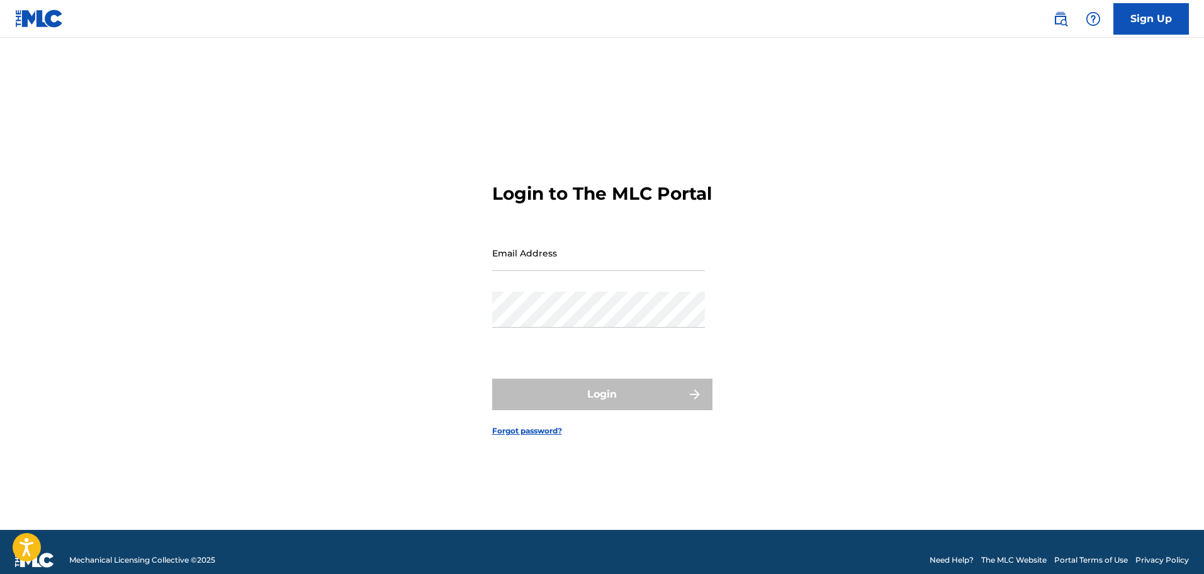
click at [538, 256] on input "Email Address" at bounding box center [598, 253] width 213 height 36
type input "[EMAIL_ADDRESS][DOMAIN_NAME]"
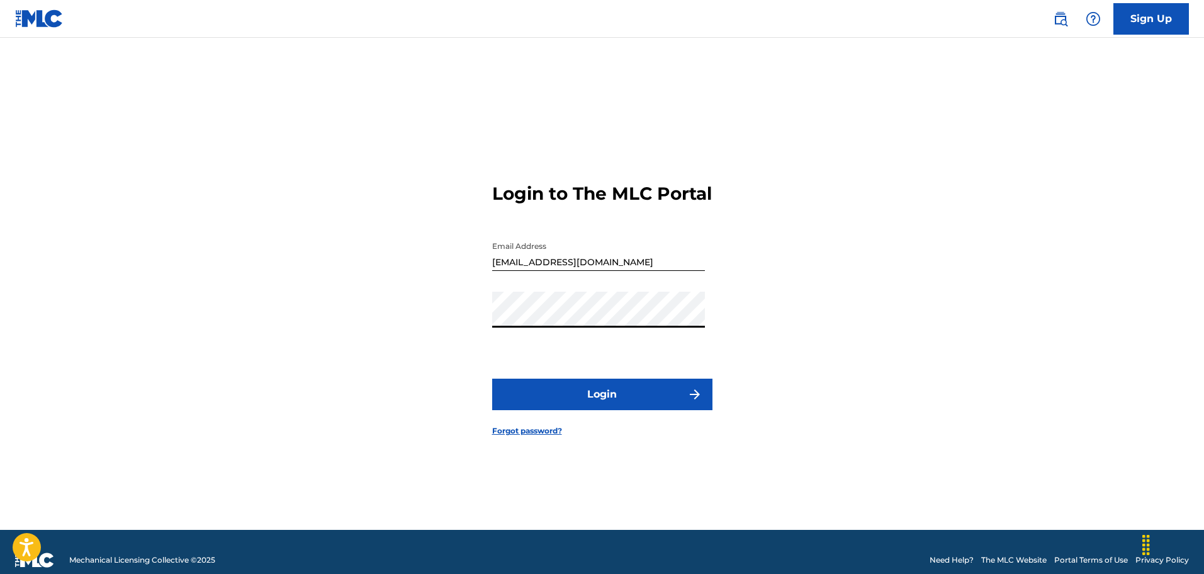
click at [567, 405] on button "Login" at bounding box center [602, 393] width 220 height 31
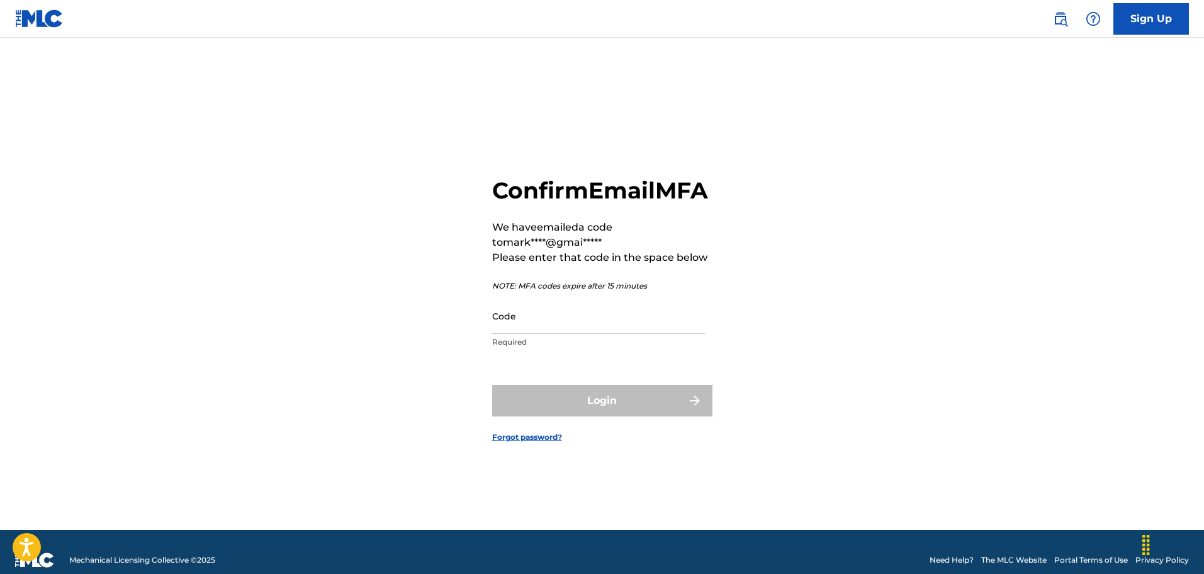
click at [570, 334] on input "Code" at bounding box center [598, 316] width 213 height 36
click at [554, 329] on input "Code" at bounding box center [598, 316] width 213 height 36
paste input "315403"
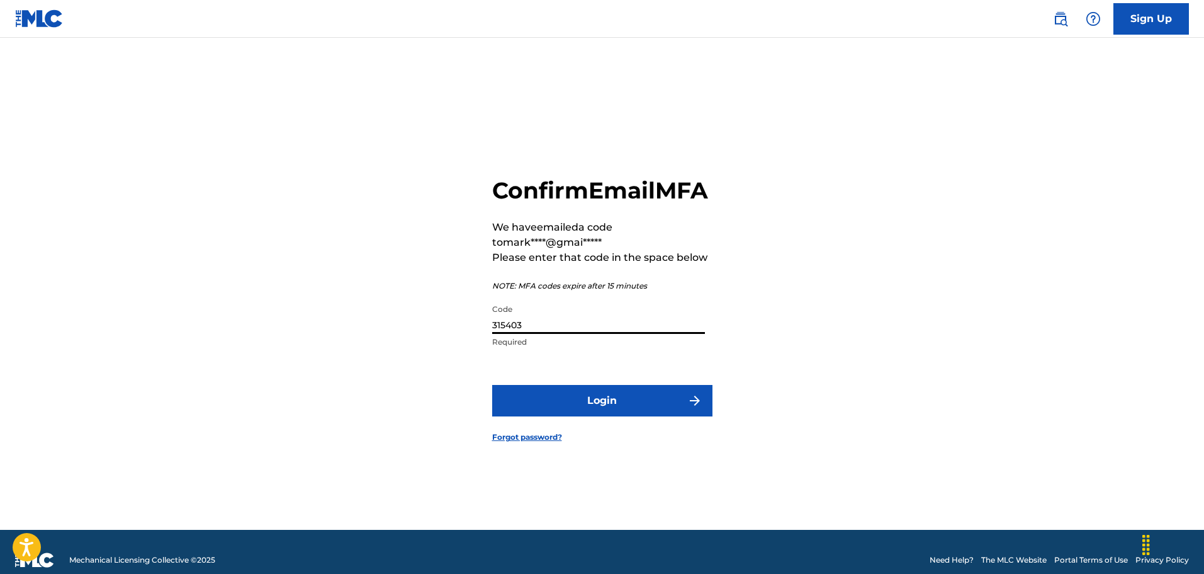
type input "315403"
click at [605, 416] on button "Login" at bounding box center [602, 400] width 220 height 31
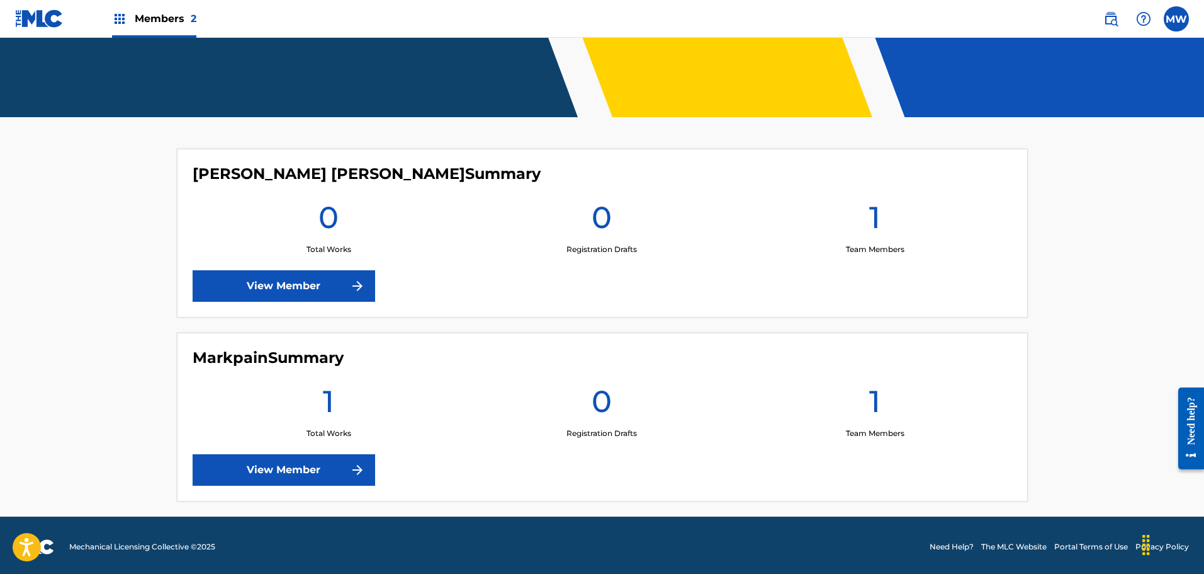
scroll to position [255, 0]
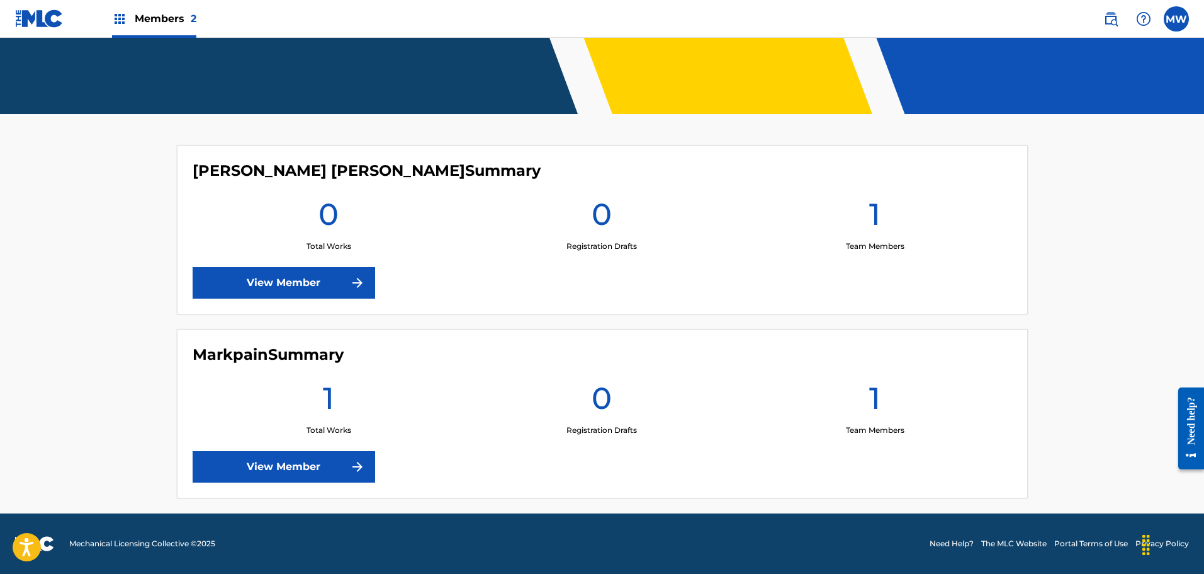
click at [276, 468] on link "View Member" at bounding box center [284, 466] width 183 height 31
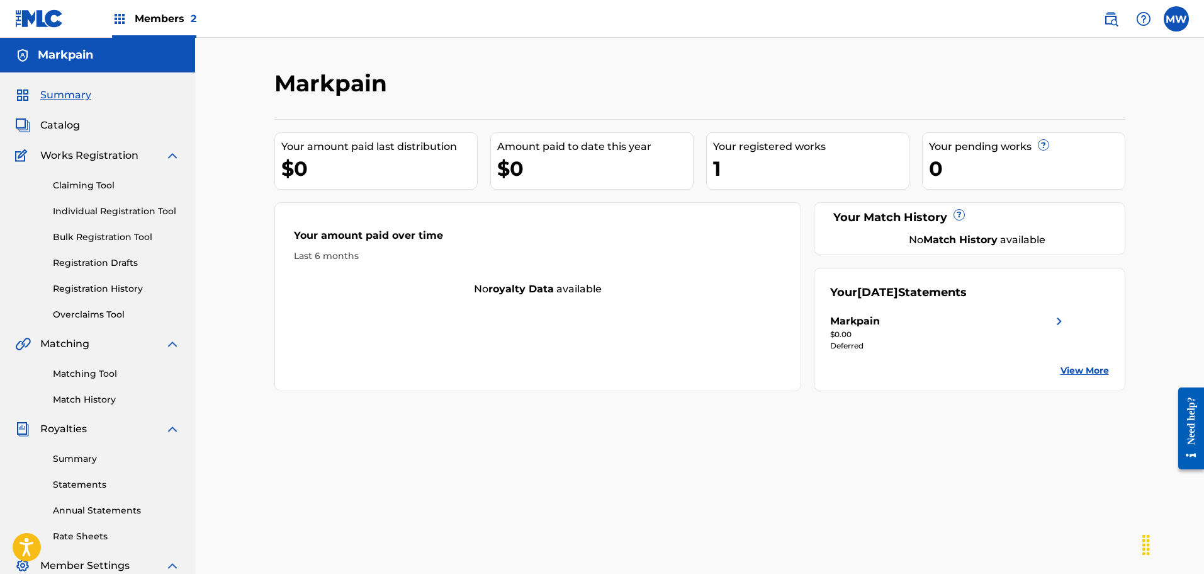
click at [94, 286] on link "Registration History" at bounding box center [116, 288] width 127 height 13
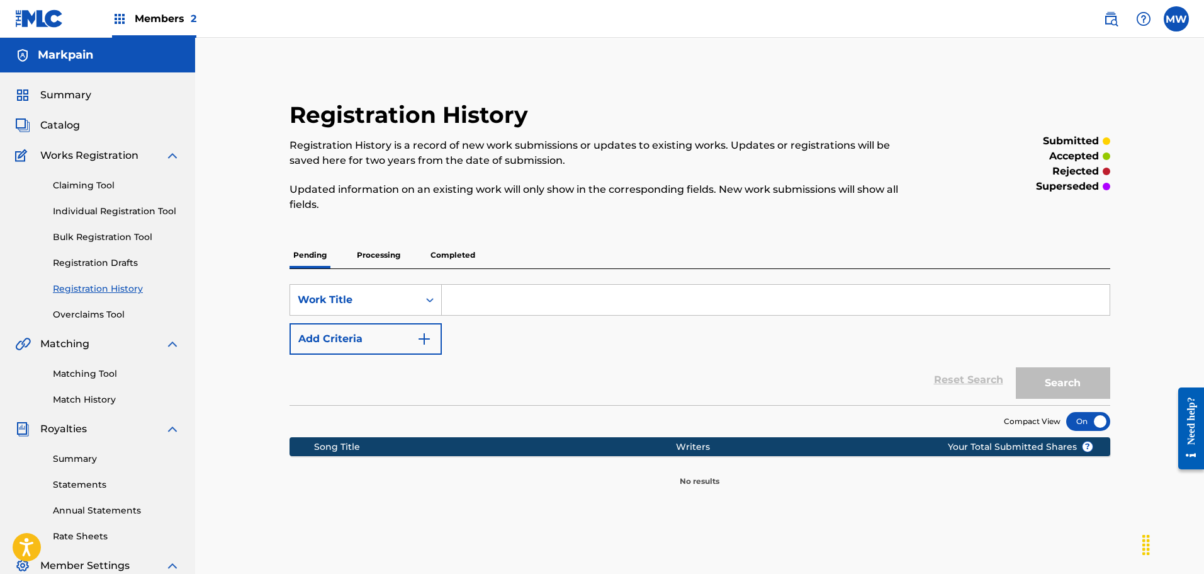
click at [396, 248] on p "Processing" at bounding box center [378, 255] width 51 height 26
click at [446, 252] on p "Completed" at bounding box center [453, 255] width 52 height 26
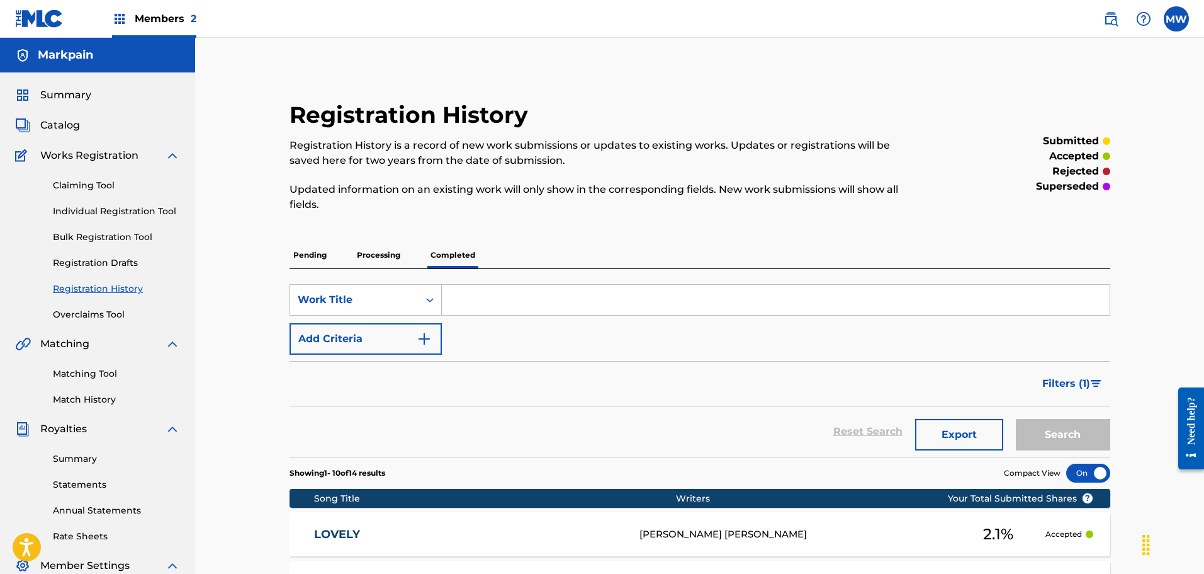
click at [86, 190] on link "Claiming Tool" at bounding box center [116, 185] width 127 height 13
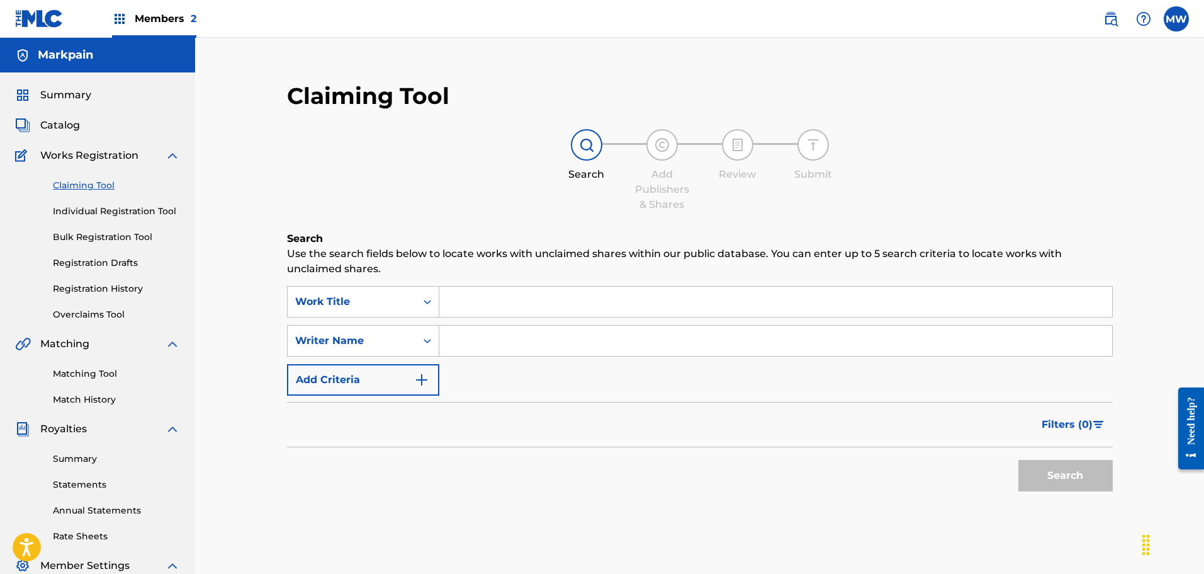
click at [107, 213] on link "Individual Registration Tool" at bounding box center [116, 211] width 127 height 13
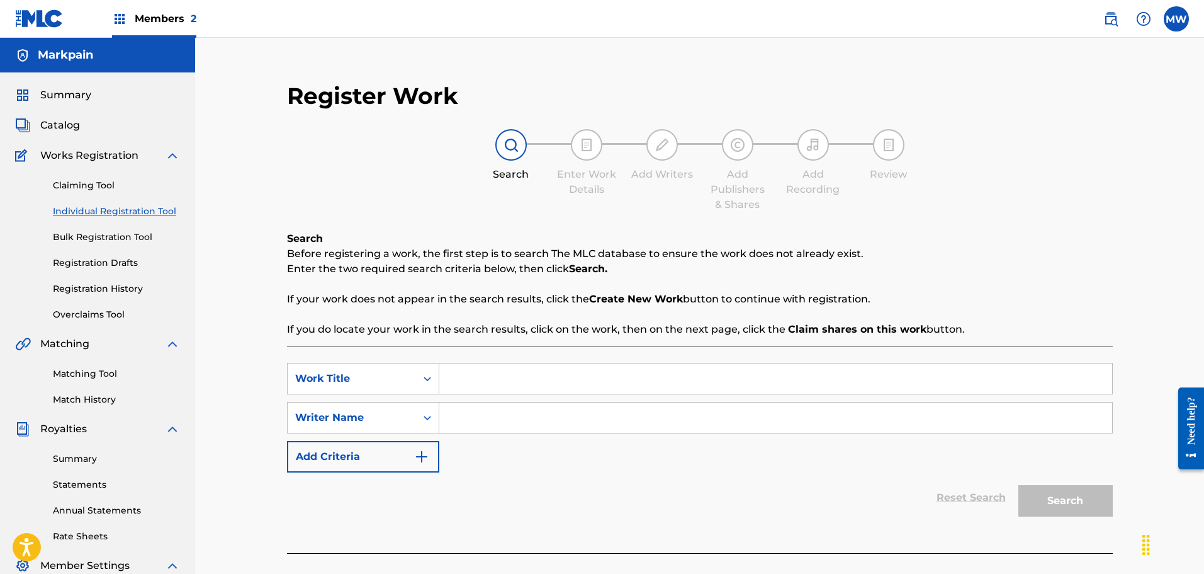
click at [484, 382] on input "Search Form" at bounding box center [775, 378] width 673 height 30
paste input "315403"
type input "315403"
drag, startPoint x: 500, startPoint y: 372, endPoint x: 444, endPoint y: 375, distance: 56.1
click at [444, 375] on input "315403" at bounding box center [775, 378] width 673 height 30
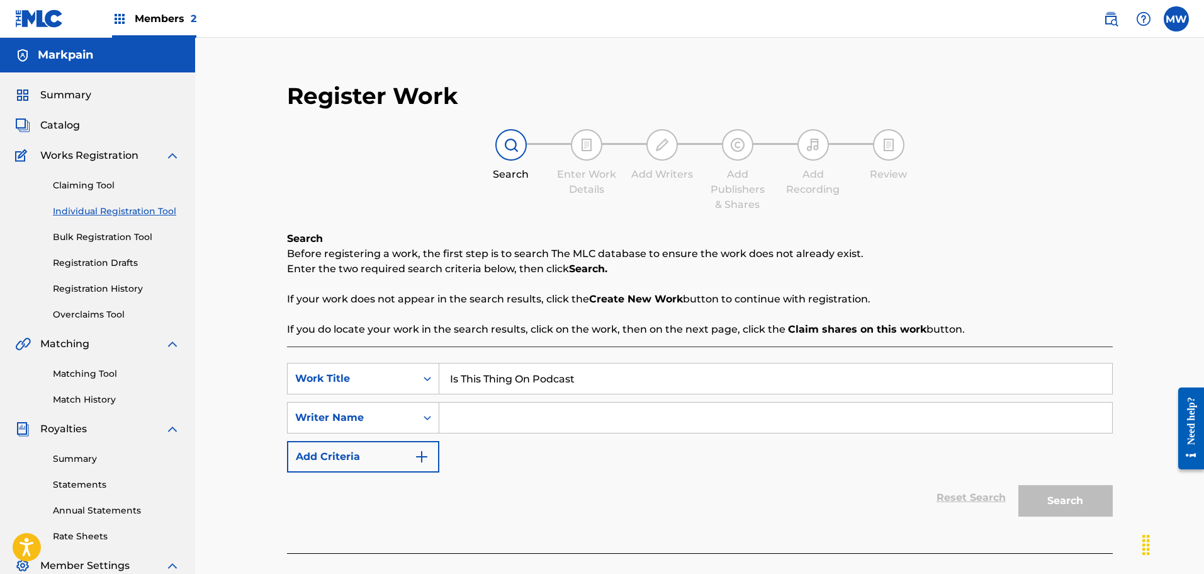
type input "Is This Thing On Podcast"
click at [487, 419] on input "Search Form" at bounding box center [775, 417] width 673 height 30
type input "[PERSON_NAME] [PERSON_NAME]"
click at [1062, 498] on button "Search" at bounding box center [1066, 500] width 94 height 31
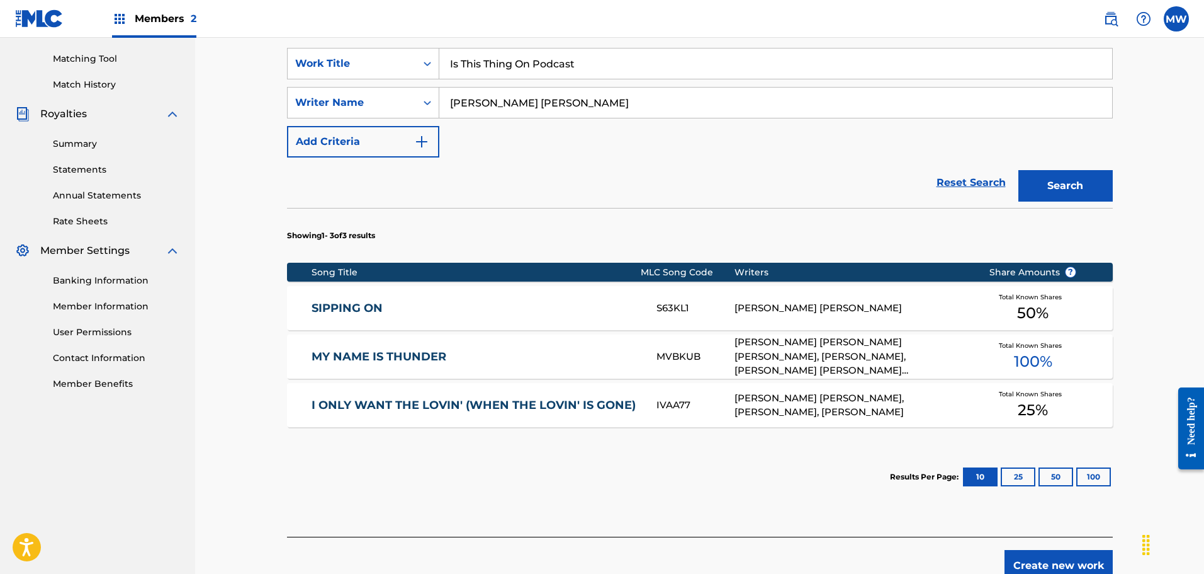
scroll to position [378, 0]
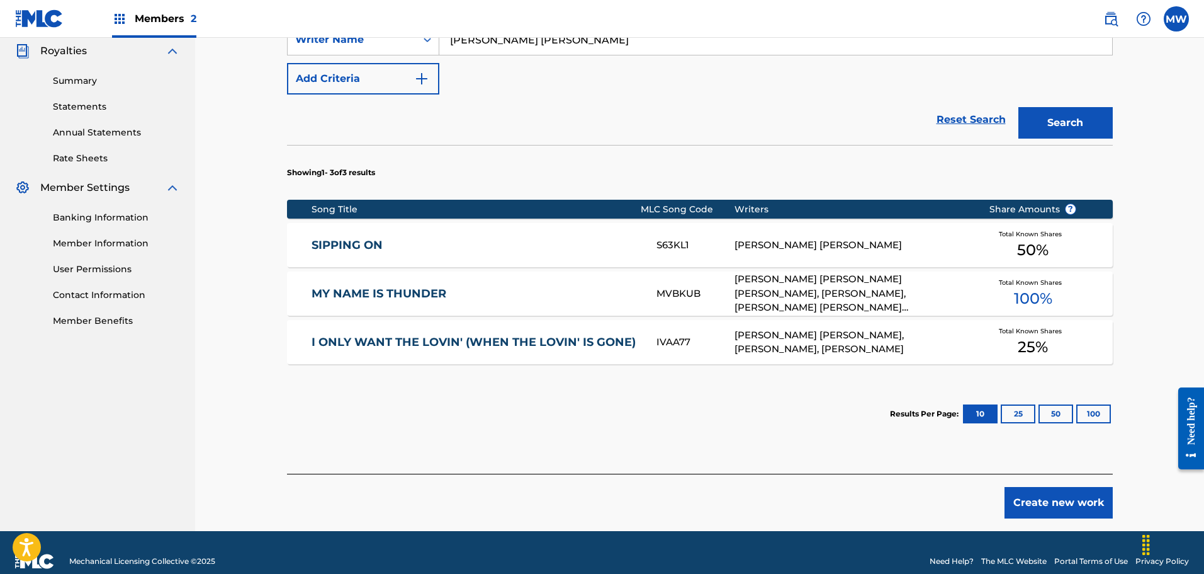
click at [1035, 508] on button "Create new work" at bounding box center [1059, 502] width 108 height 31
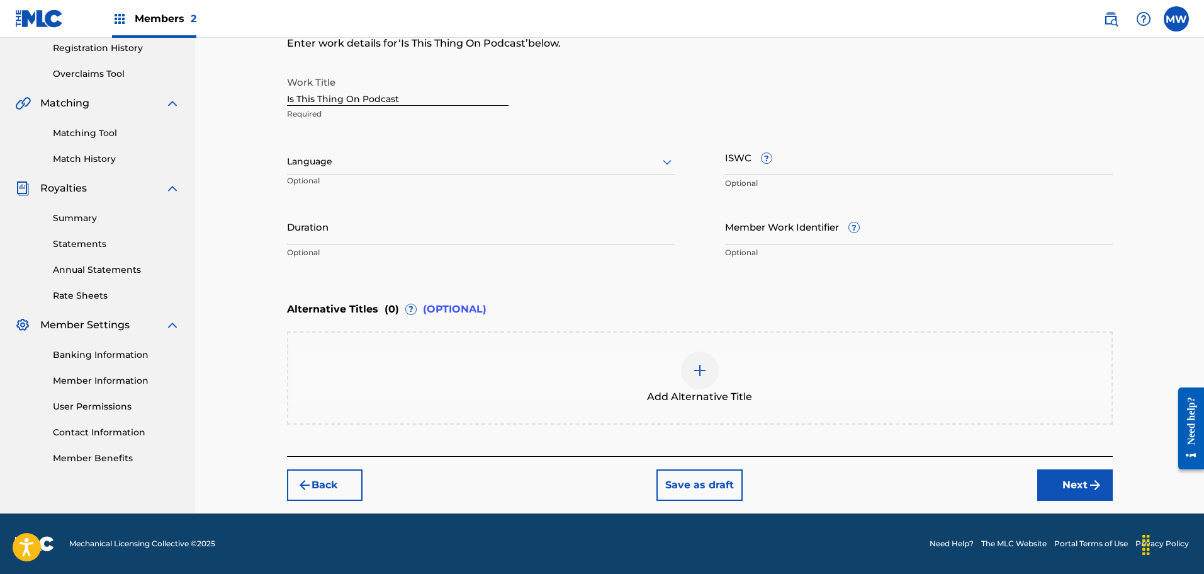
scroll to position [52, 0]
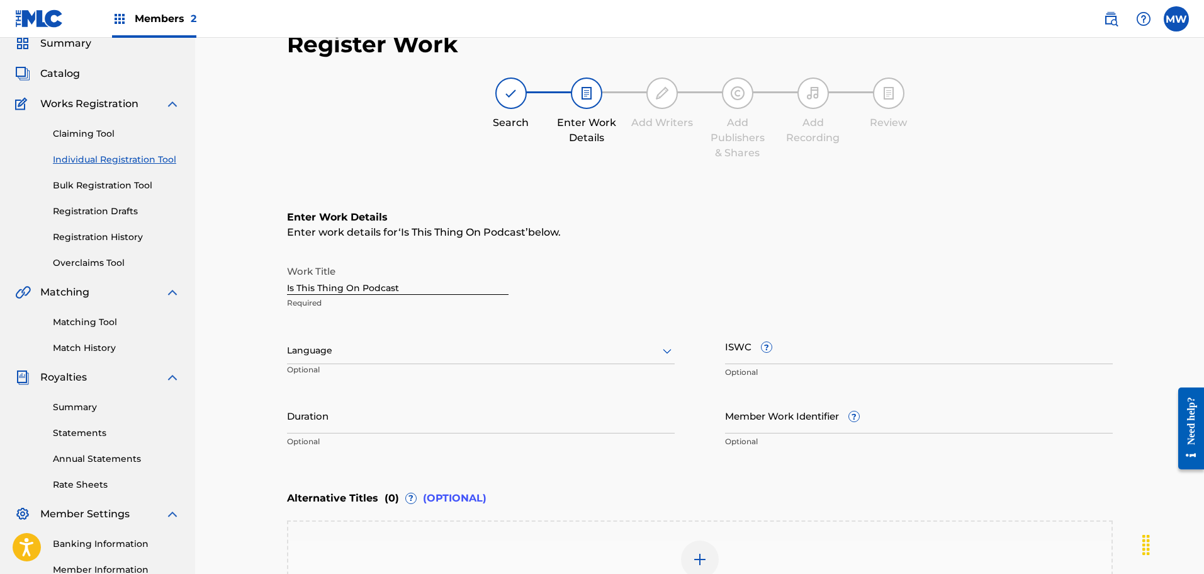
click at [349, 353] on div at bounding box center [481, 351] width 388 height 16
click at [348, 382] on div "English" at bounding box center [481, 378] width 387 height 28
click at [341, 421] on input "Duration" at bounding box center [481, 415] width 388 height 36
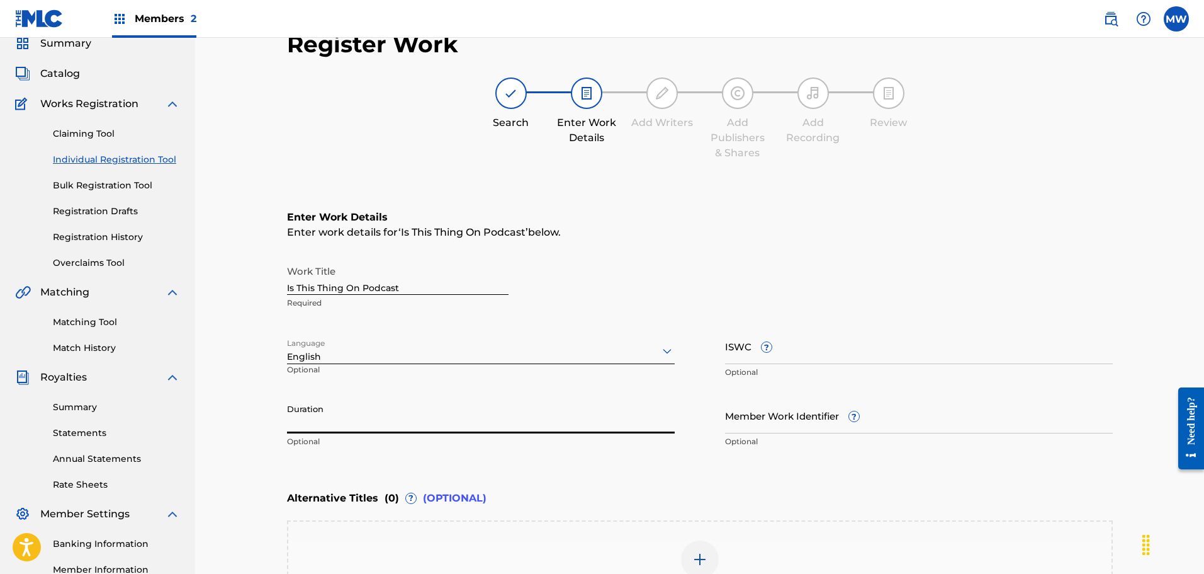
click at [361, 420] on input "Duration" at bounding box center [481, 415] width 388 height 36
type input "00:03:37"
click at [566, 453] on div "Duration 00:03:37 Enter the duration in the format 00:00" at bounding box center [481, 425] width 388 height 57
click at [771, 415] on input "Member Work Identifier ?" at bounding box center [919, 415] width 388 height 36
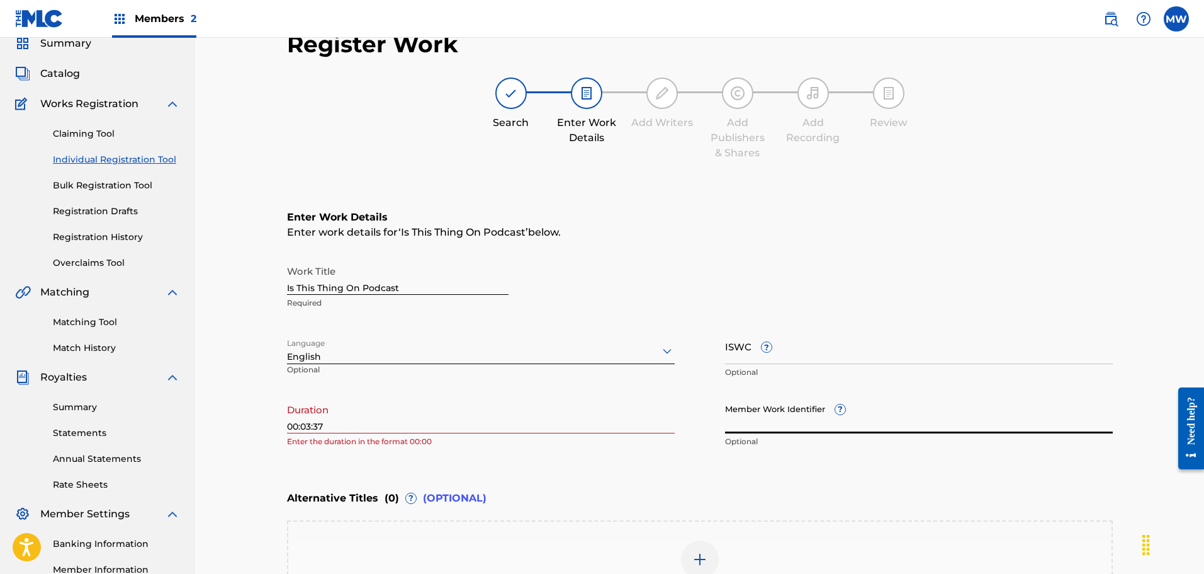
scroll to position [178, 0]
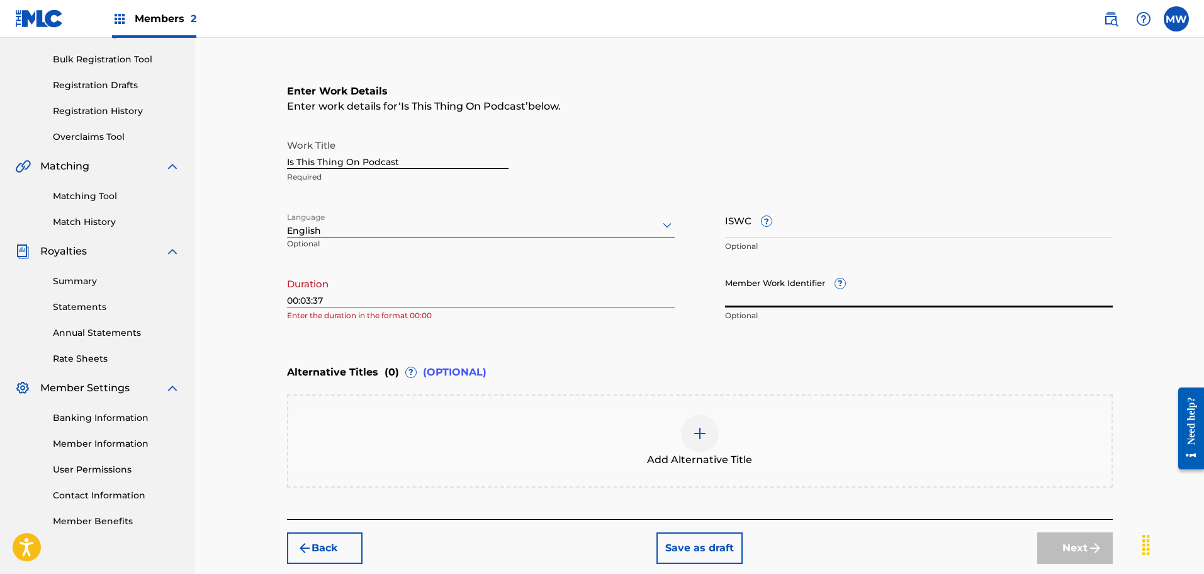
click at [697, 438] on img at bounding box center [700, 433] width 15 height 15
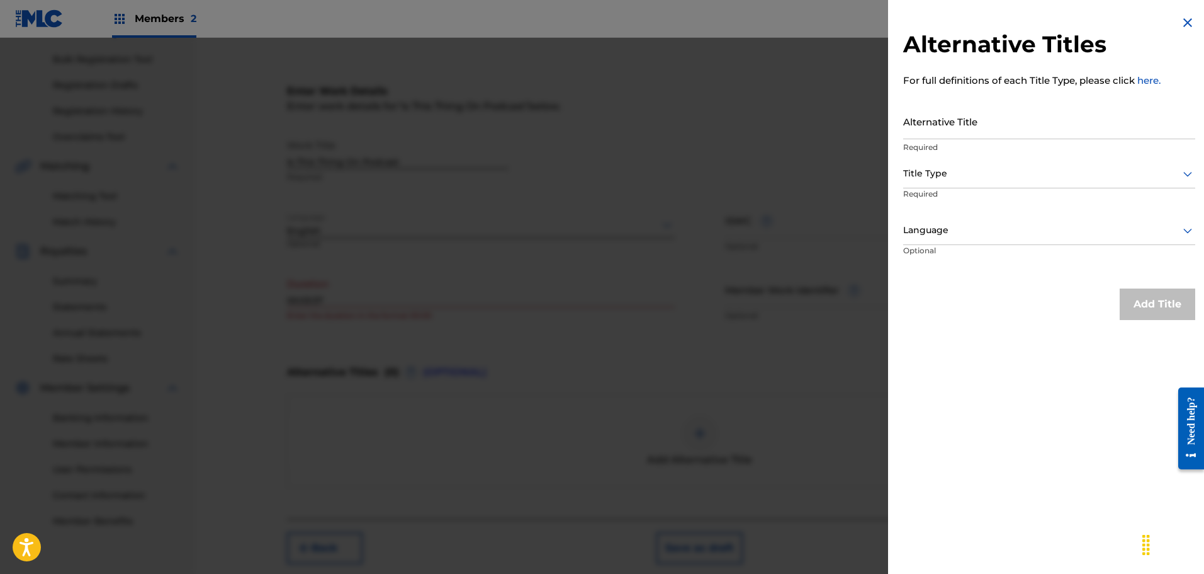
click at [976, 130] on input "Alternative Title" at bounding box center [1050, 121] width 292 height 36
paste input "315403"
type input "315403"
drag, startPoint x: 946, startPoint y: 127, endPoint x: 885, endPoint y: 127, distance: 61.1
click at [885, 127] on div "Alternative Titles For full definitions of each Title Type, please click here. …" at bounding box center [602, 306] width 1204 height 536
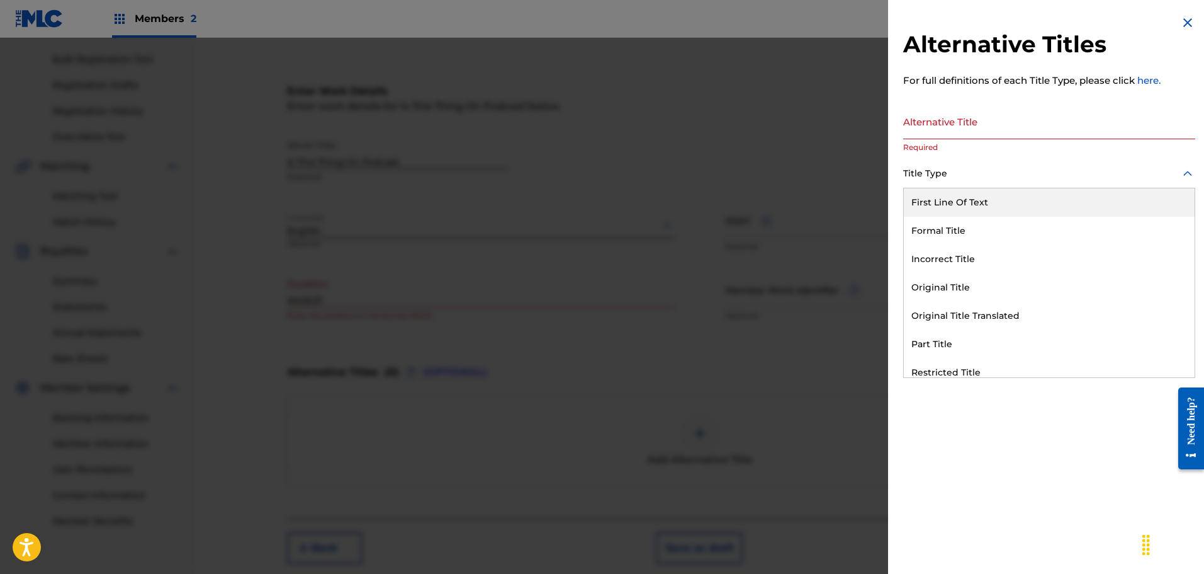
click at [982, 180] on div at bounding box center [1050, 174] width 292 height 16
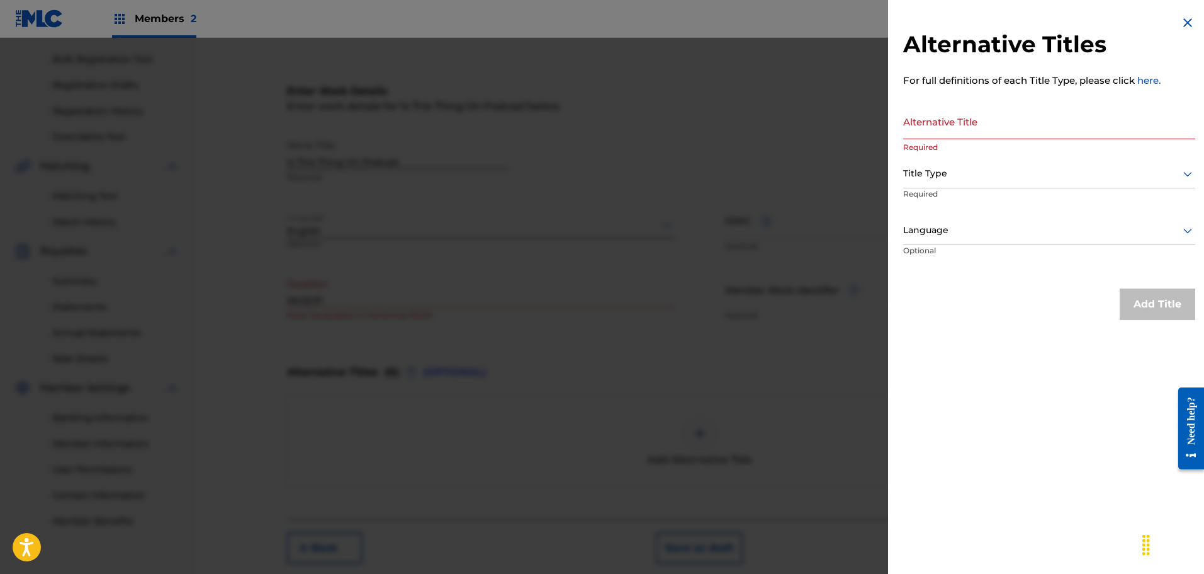
click at [1053, 514] on div "Alternative Titles For full definitions of each Title Type, please click here. …" at bounding box center [1049, 287] width 322 height 574
click at [1181, 22] on img at bounding box center [1188, 22] width 15 height 15
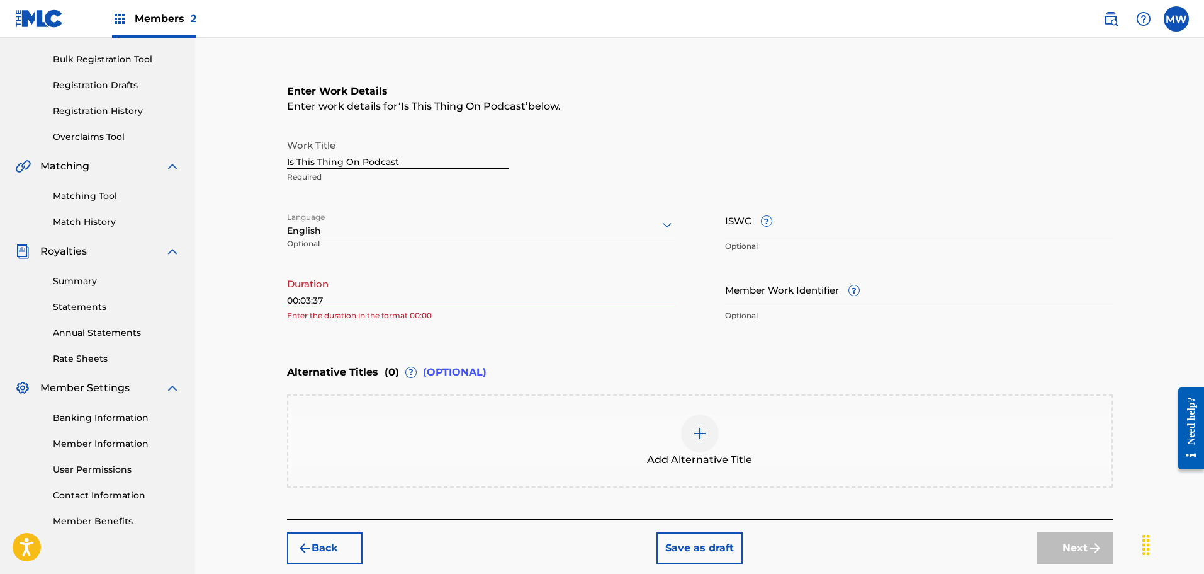
scroll to position [115, 0]
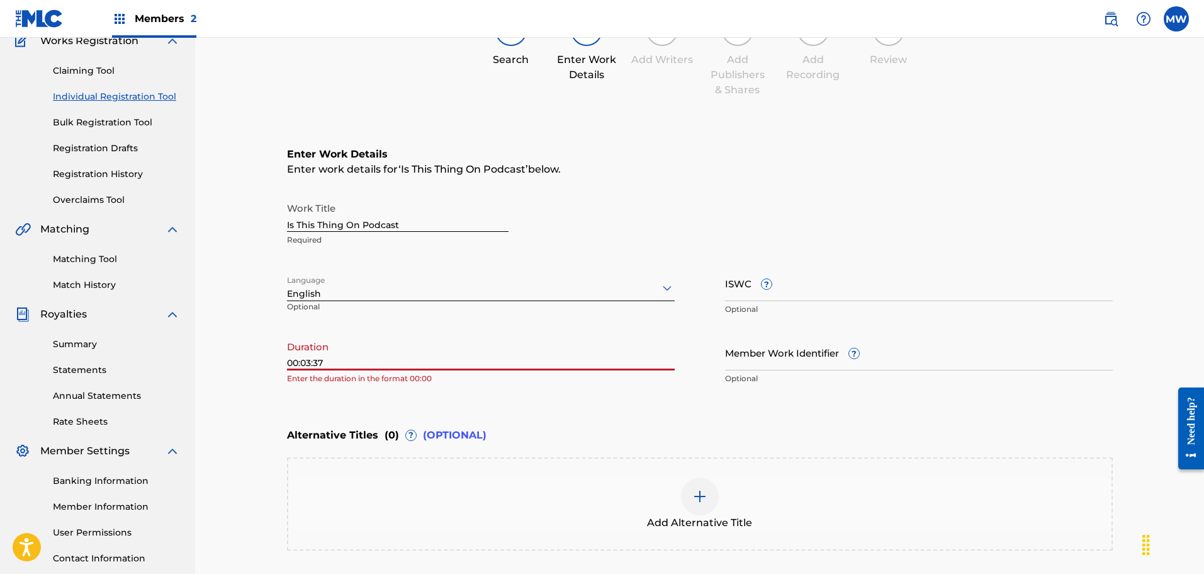
click at [302, 366] on input "00:03:37" at bounding box center [481, 352] width 388 height 36
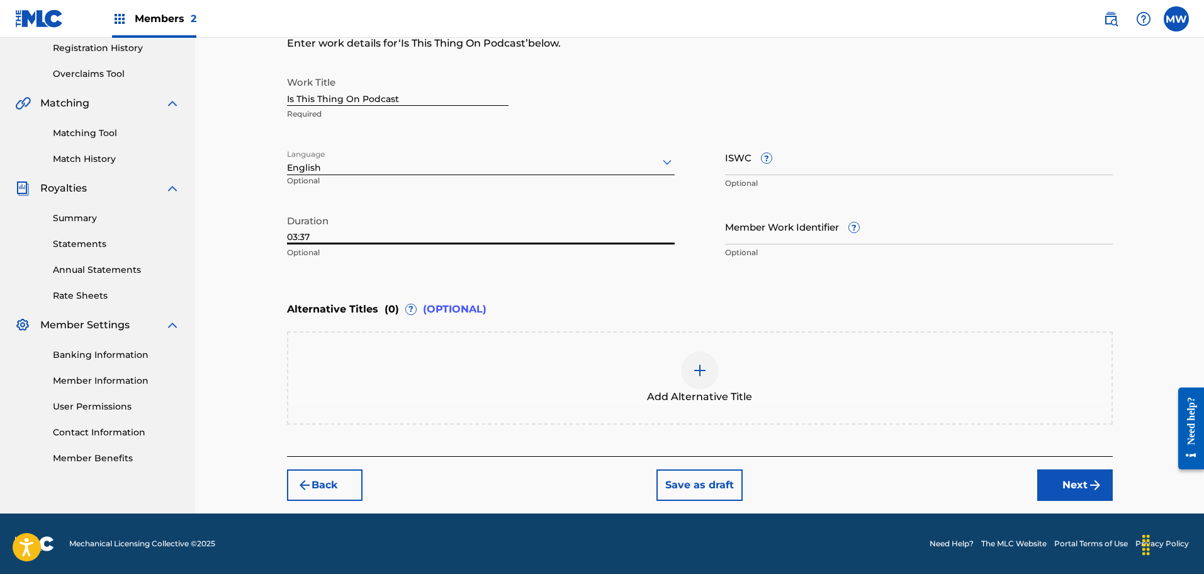
type input "03:37"
click at [1077, 484] on button "Next" at bounding box center [1076, 484] width 76 height 31
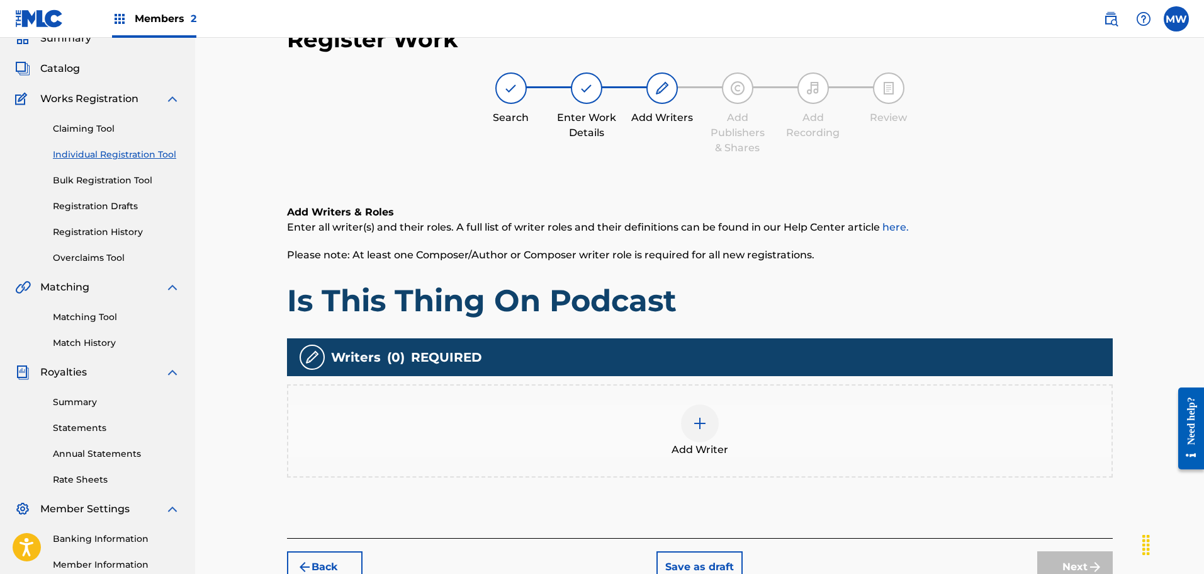
scroll to position [183, 0]
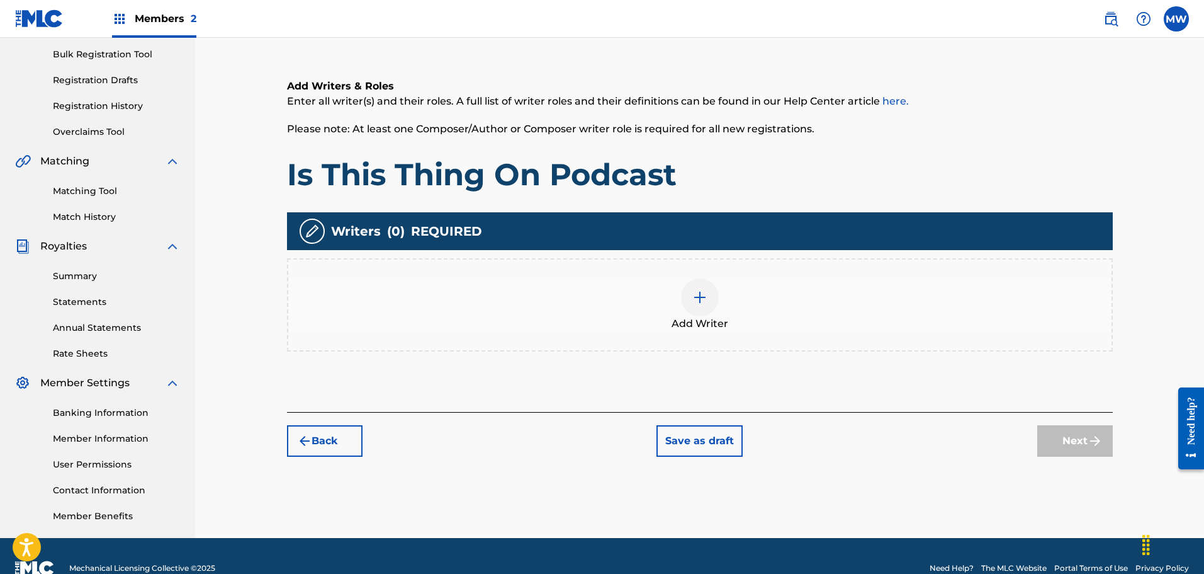
click at [689, 304] on div at bounding box center [700, 297] width 38 height 38
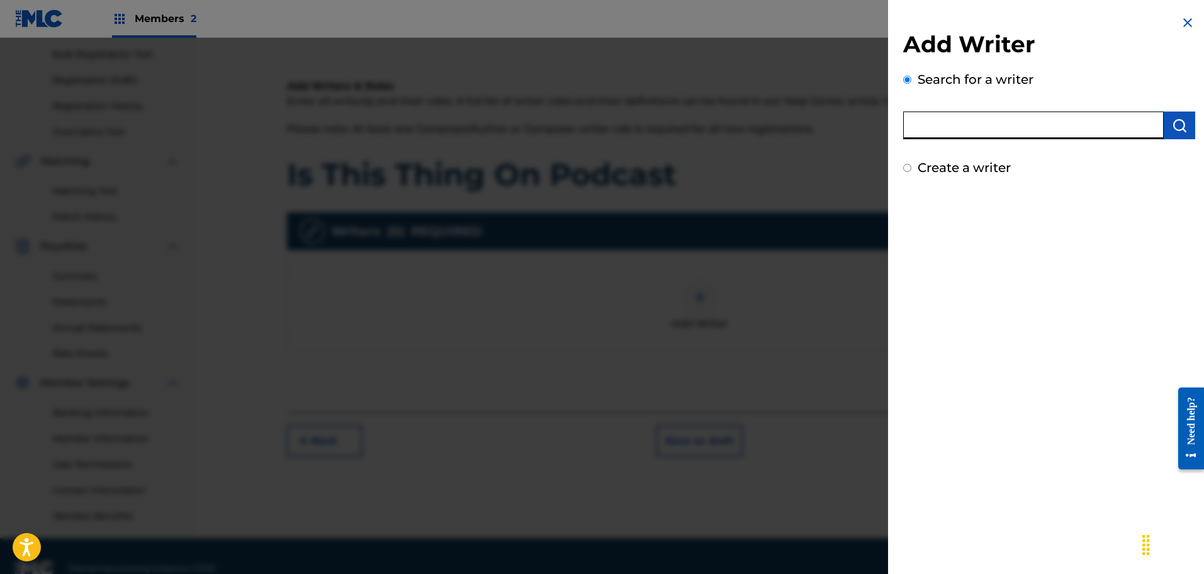
click at [952, 128] on input "text" at bounding box center [1034, 125] width 261 height 28
type input "[PERSON_NAME] [PERSON_NAME]"
click at [1175, 122] on img "submit" at bounding box center [1179, 125] width 15 height 15
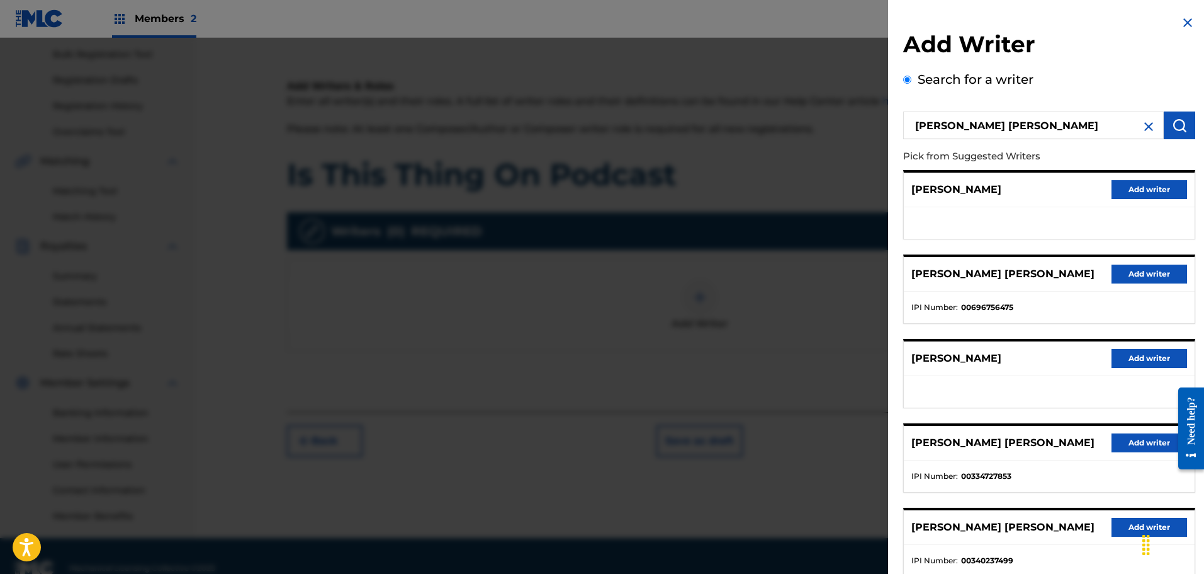
scroll to position [63, 0]
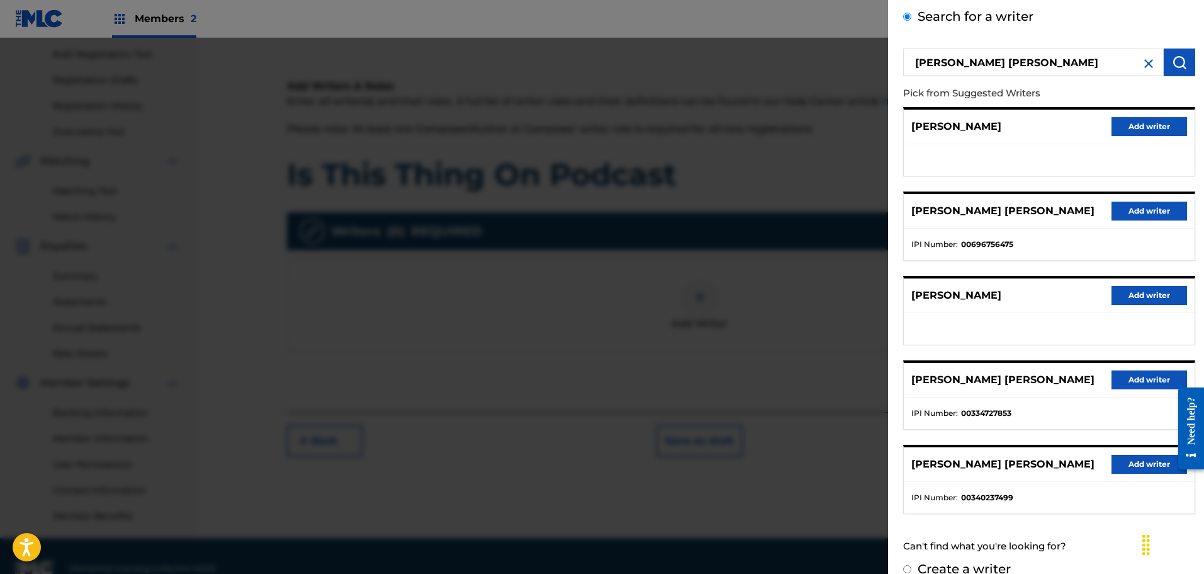
click at [1130, 375] on button "Add writer" at bounding box center [1150, 379] width 76 height 19
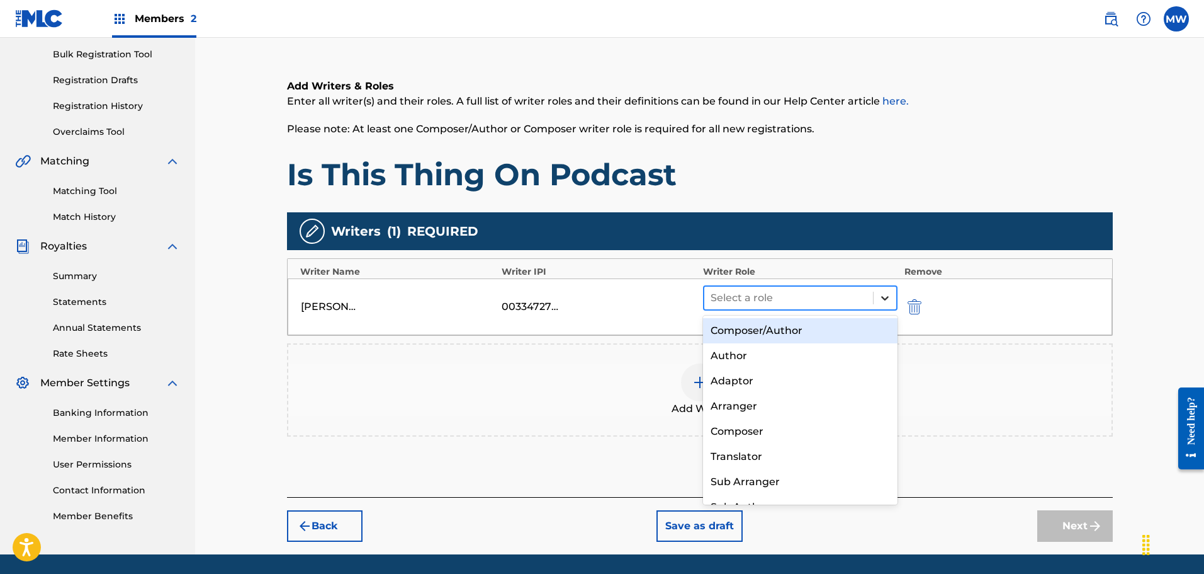
click at [883, 290] on div at bounding box center [885, 297] width 23 height 23
click at [803, 332] on div "Composer/Author" at bounding box center [800, 330] width 195 height 25
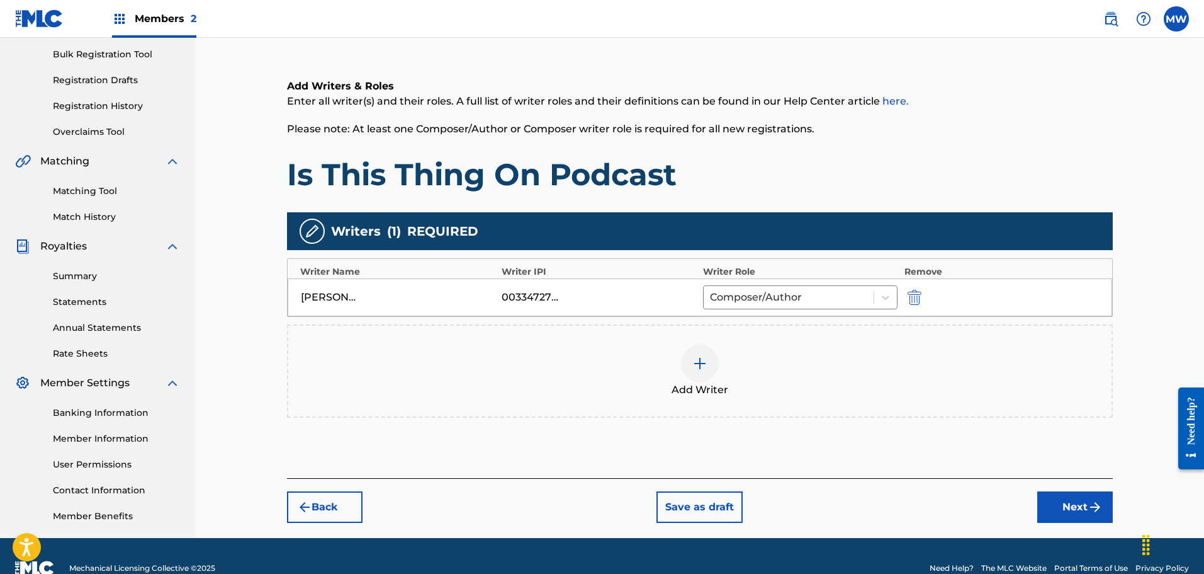
click at [1063, 507] on button "Next" at bounding box center [1076, 506] width 76 height 31
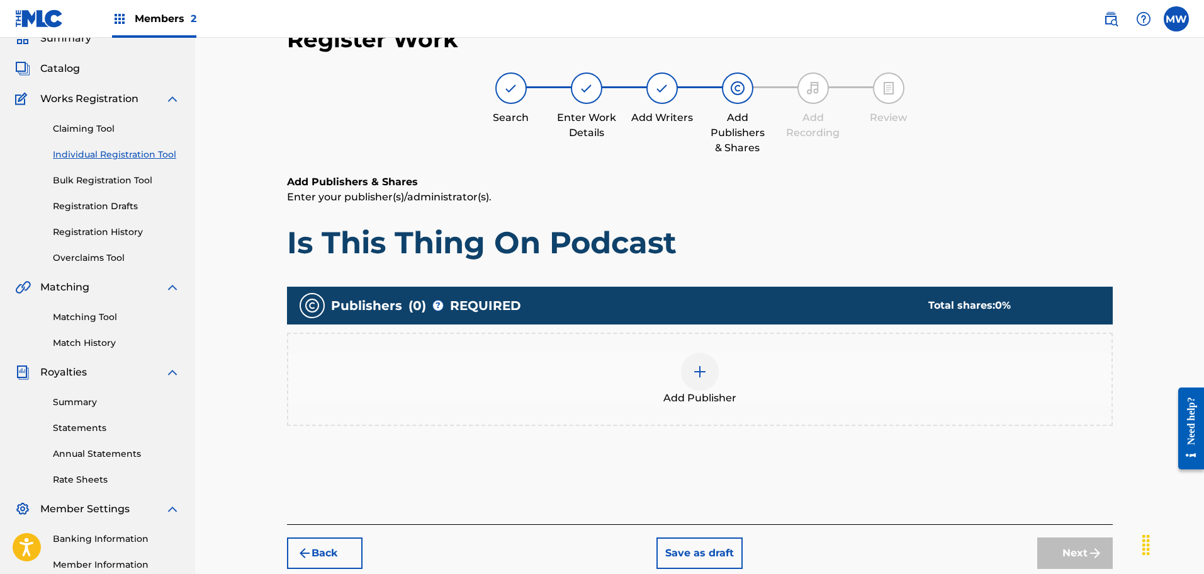
scroll to position [120, 0]
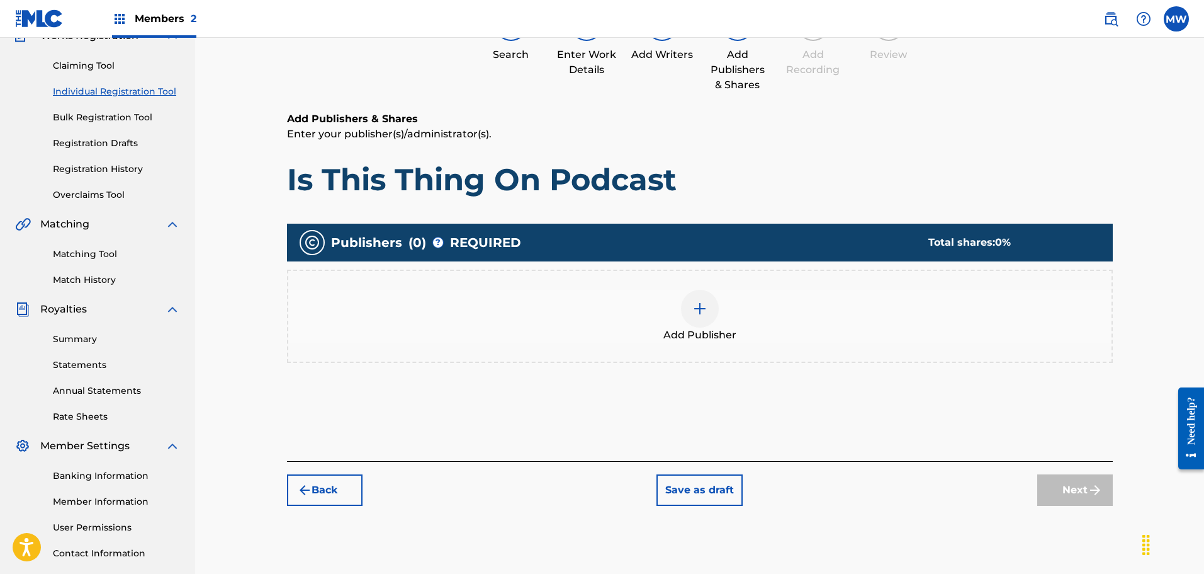
click at [701, 303] on img at bounding box center [700, 308] width 15 height 15
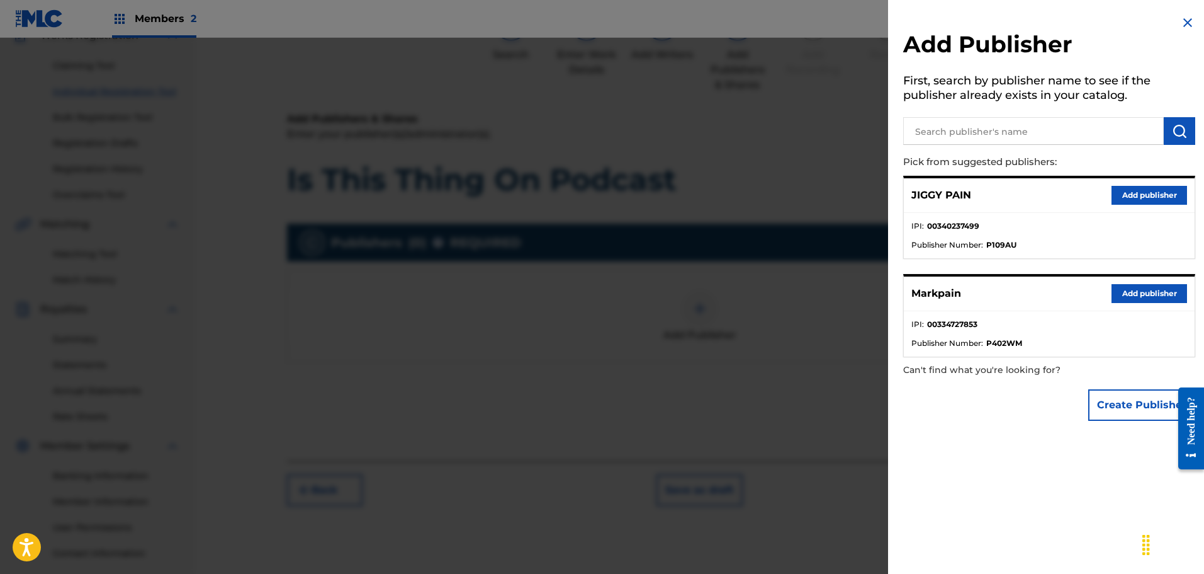
click at [1143, 198] on button "Add publisher" at bounding box center [1150, 195] width 76 height 19
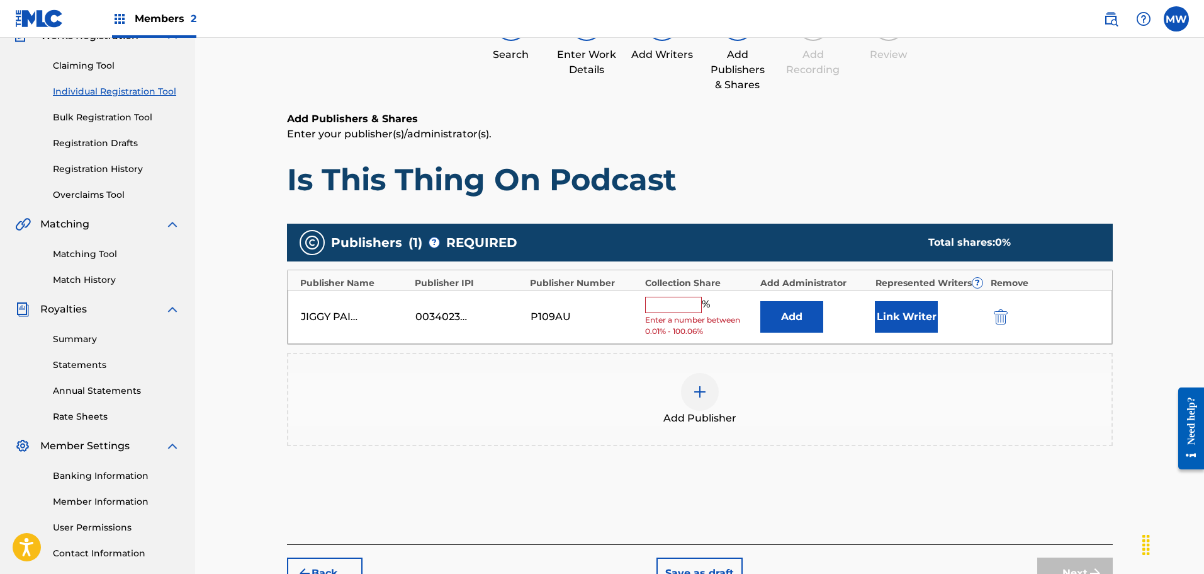
click at [693, 301] on input "text" at bounding box center [673, 305] width 57 height 16
type input "50"
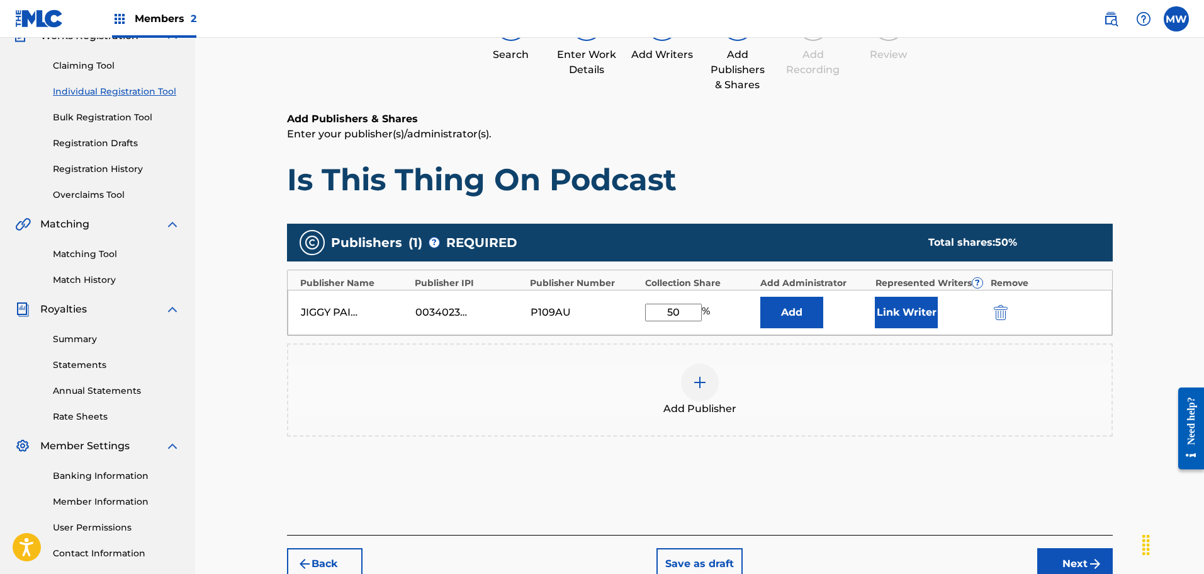
click at [911, 313] on button "Link Writer" at bounding box center [906, 312] width 63 height 31
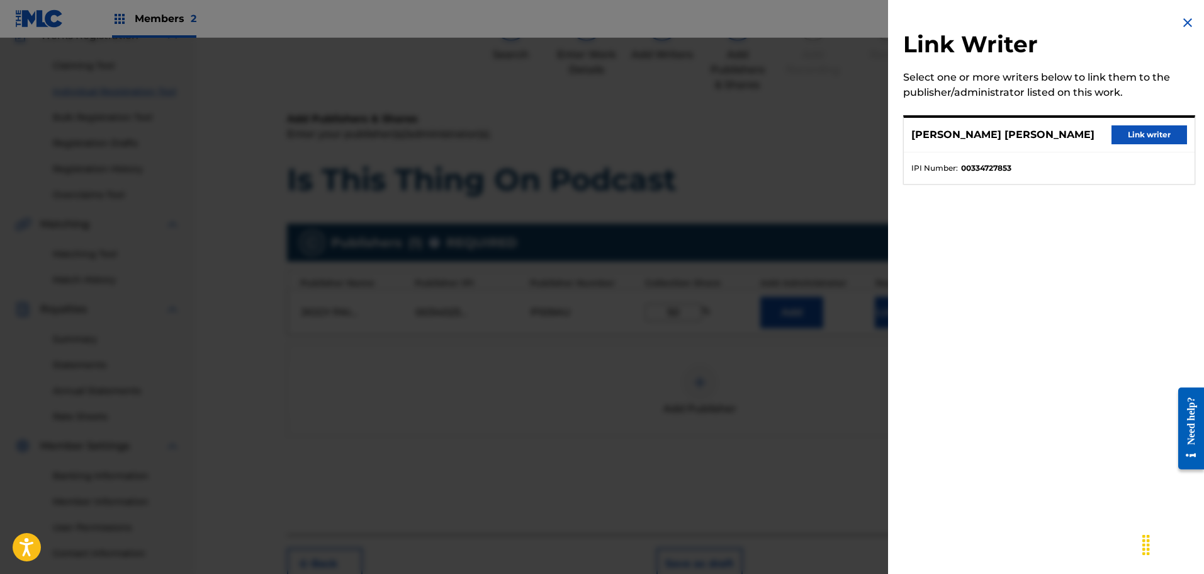
click at [1148, 139] on button "Link writer" at bounding box center [1150, 134] width 76 height 19
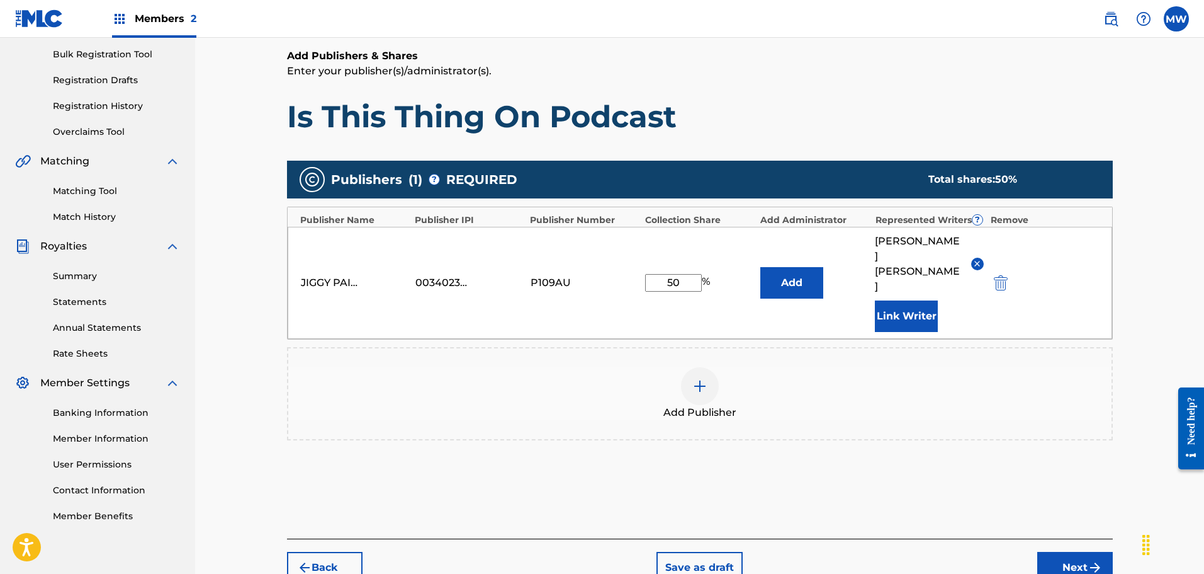
scroll to position [235, 0]
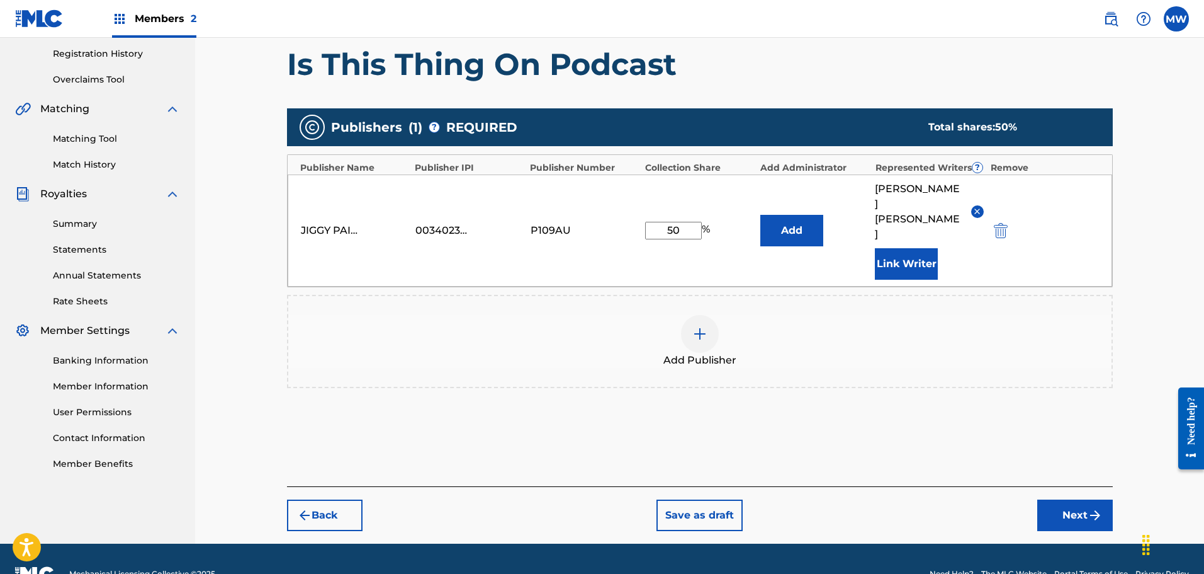
click at [1072, 499] on button "Next" at bounding box center [1076, 514] width 76 height 31
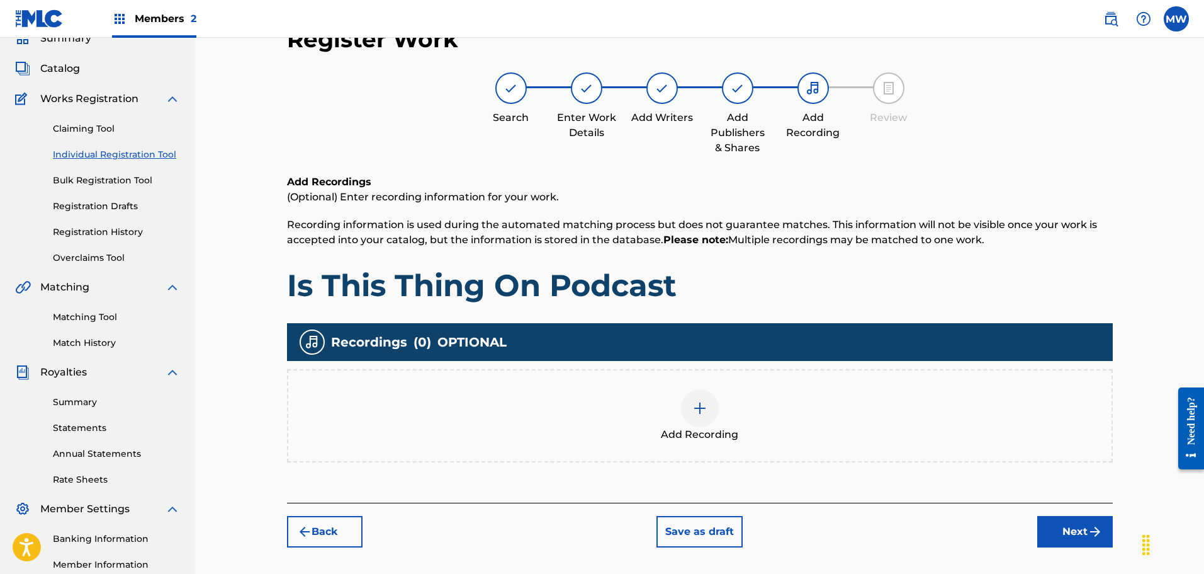
scroll to position [120, 0]
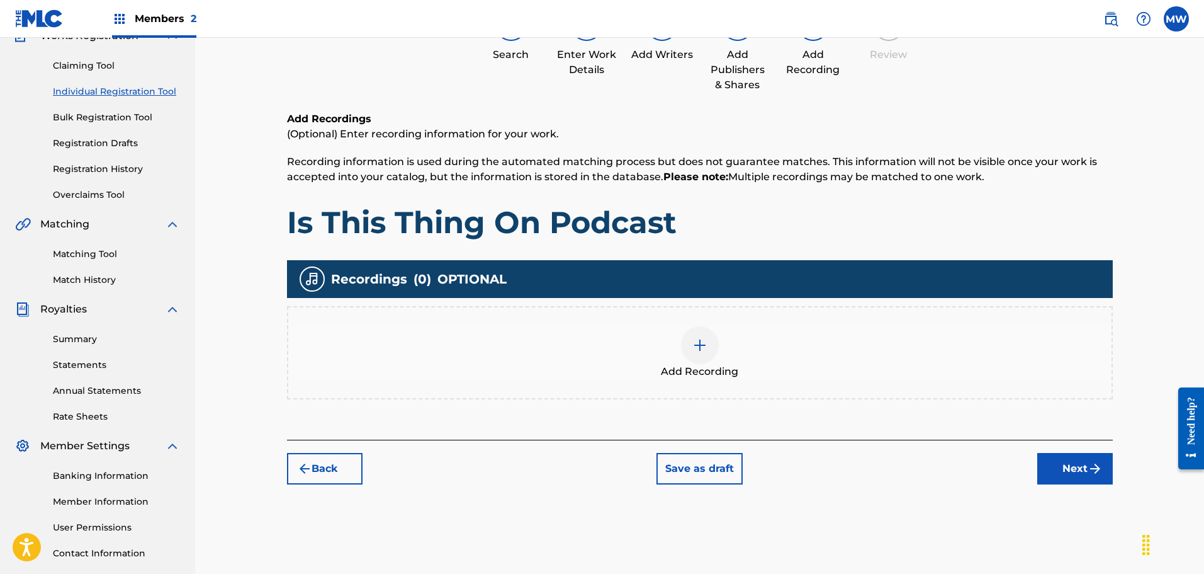
click at [698, 359] on div at bounding box center [700, 345] width 38 height 38
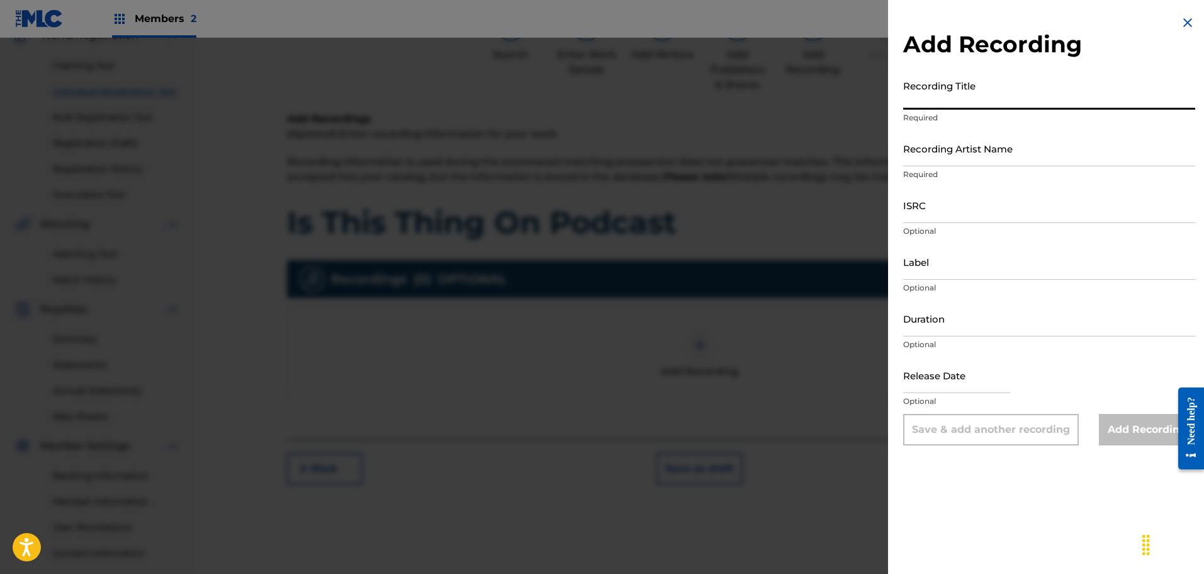
click at [977, 93] on input "Recording Title" at bounding box center [1050, 92] width 292 height 36
paste input "Is This Thing On Podcast"
type input "Is This Thing On Podcast"
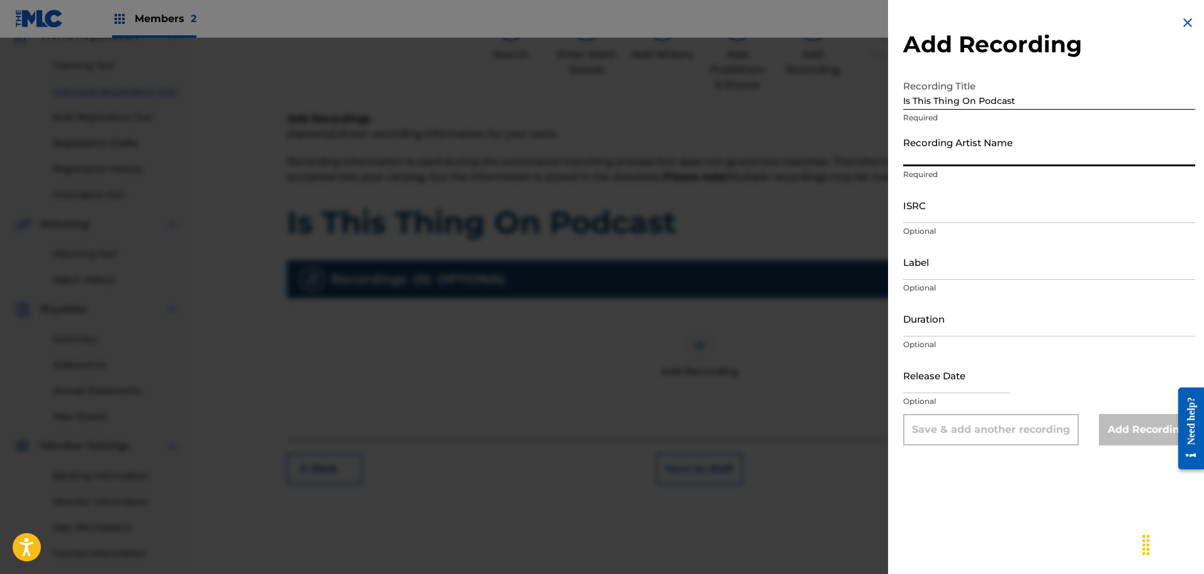
click at [958, 156] on input "Recording Artist Name" at bounding box center [1050, 148] width 292 height 36
type input "Markpain"
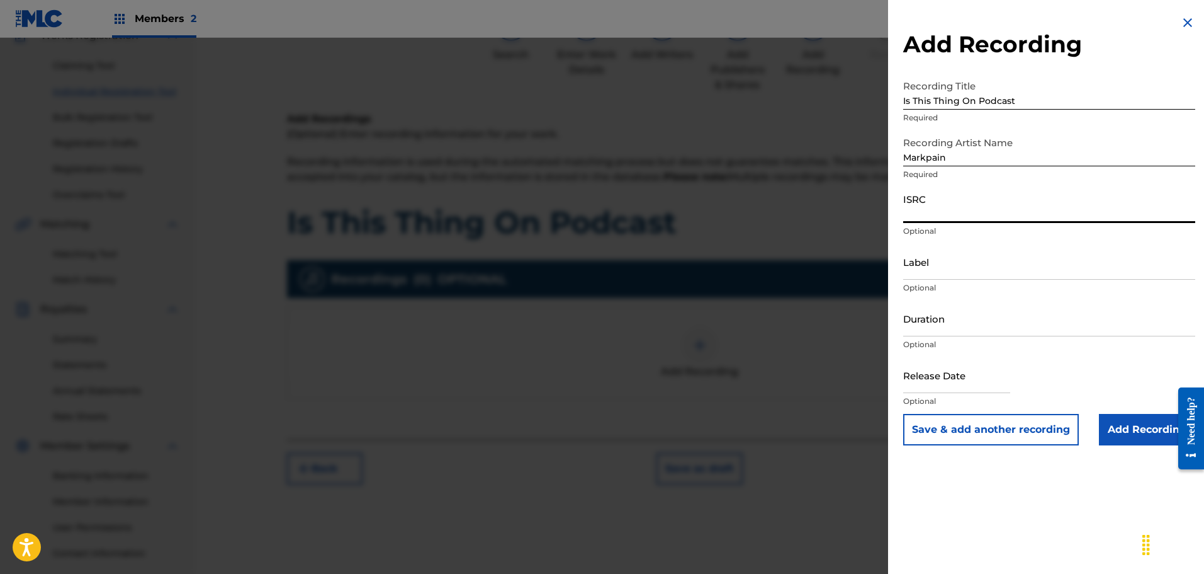
click at [946, 212] on input "ISRC" at bounding box center [1050, 205] width 292 height 36
paste input "QZSWW2560828"
type input "QZSWW2560828"
click at [944, 269] on input "Label" at bounding box center [1050, 262] width 292 height 36
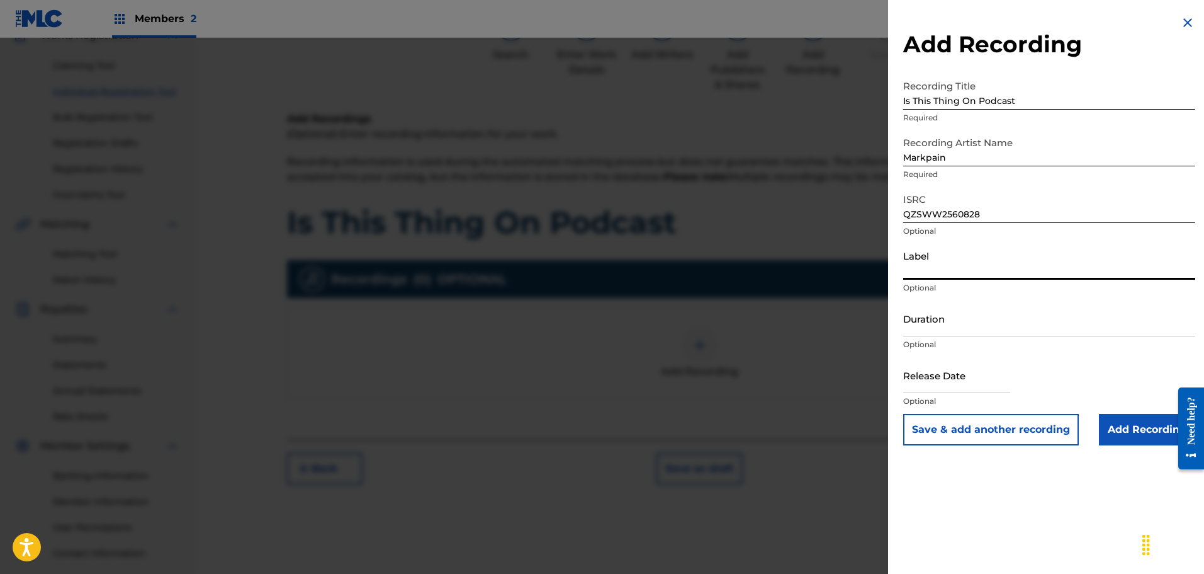
type input "50 Producers"
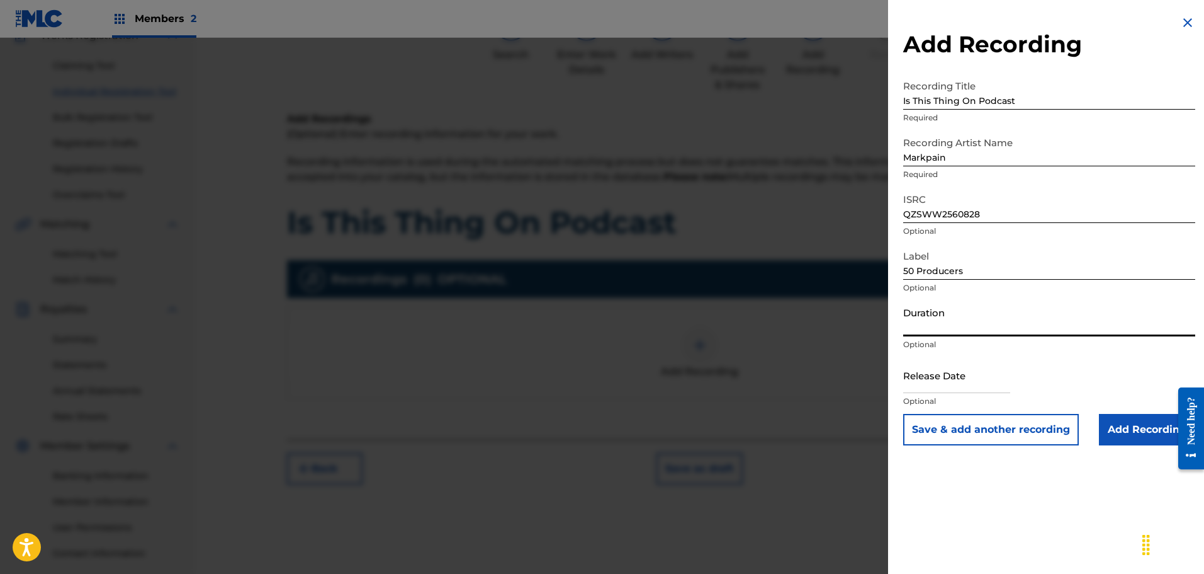
click at [952, 325] on input "Duration" at bounding box center [1050, 318] width 292 height 36
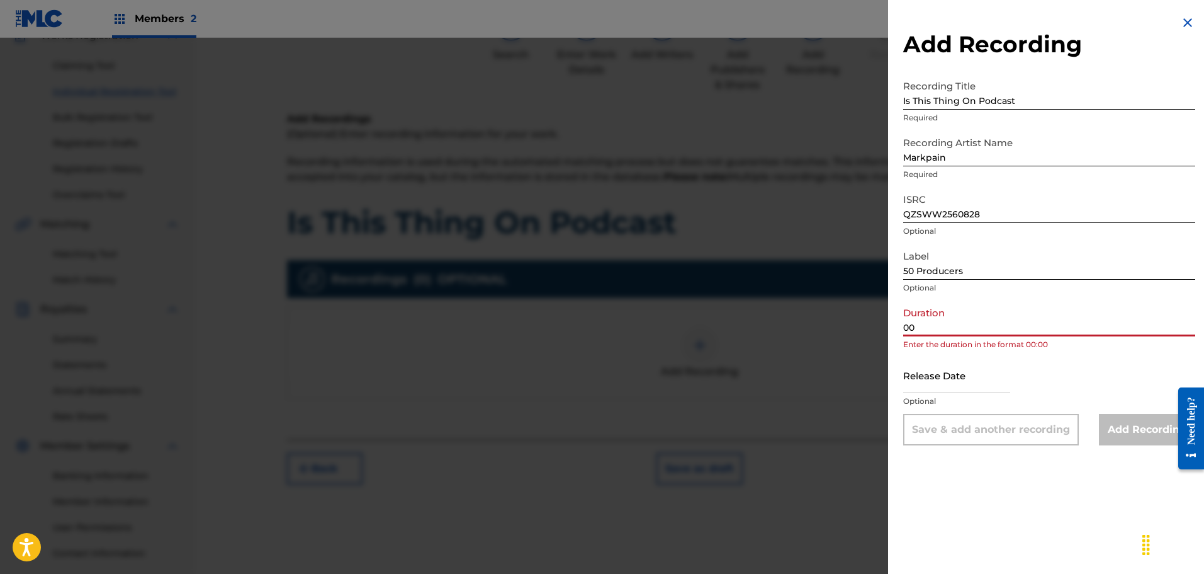
type input "0"
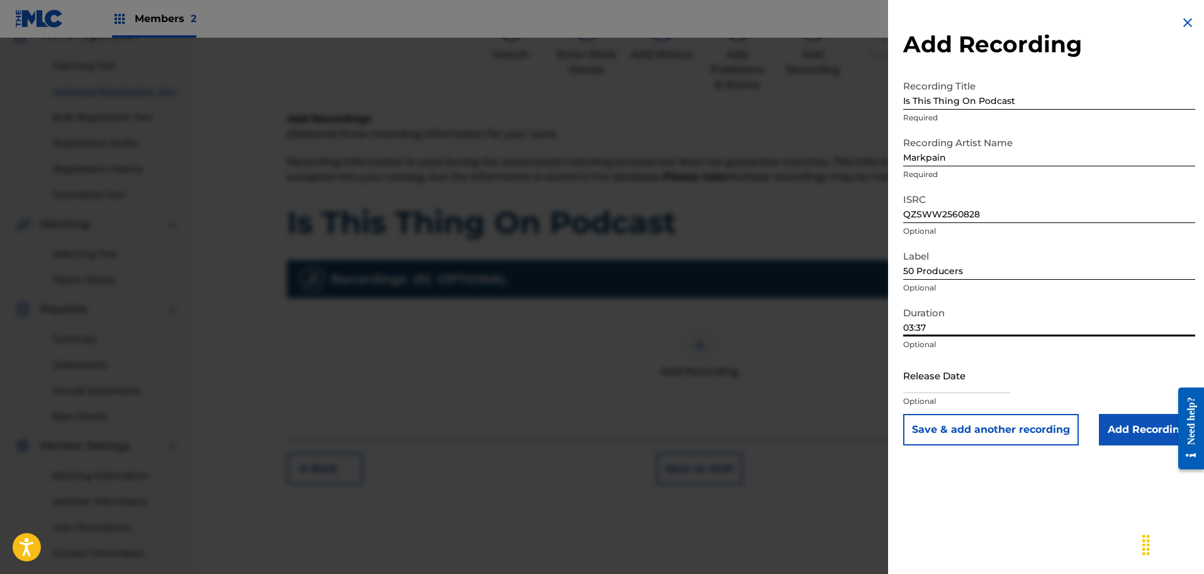
type input "03:37"
click at [960, 367] on input "text" at bounding box center [957, 375] width 107 height 36
select select "7"
select select "2025"
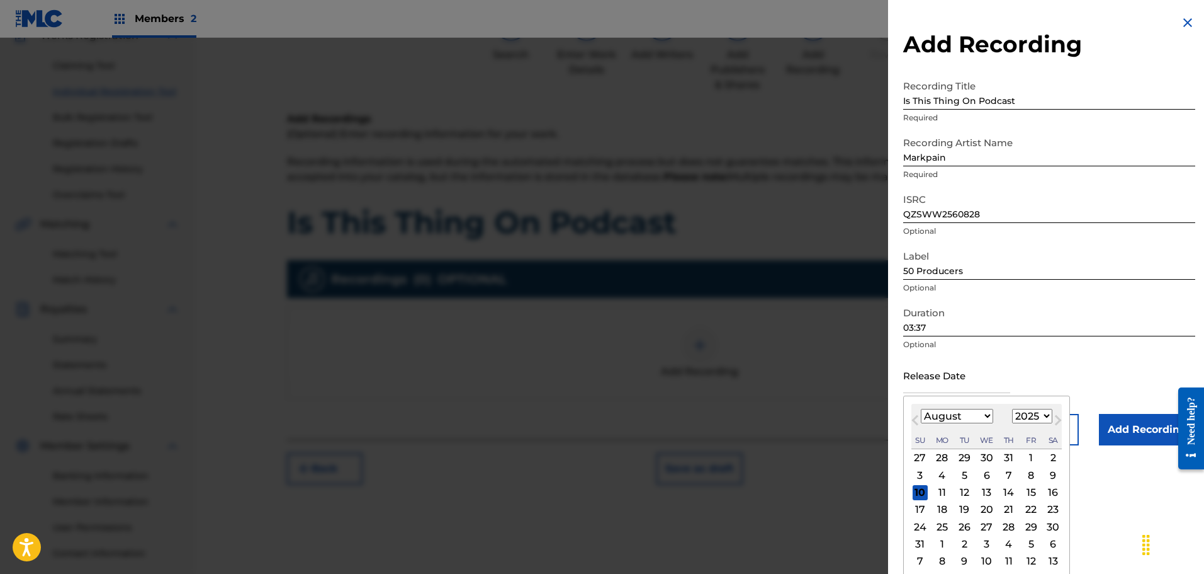
click at [1063, 475] on div "Previous Month Next Month August [DATE] February March April May June July Augu…" at bounding box center [987, 486] width 167 height 183
click at [1035, 490] on div "15" at bounding box center [1031, 492] width 15 height 15
type input "[DATE]"
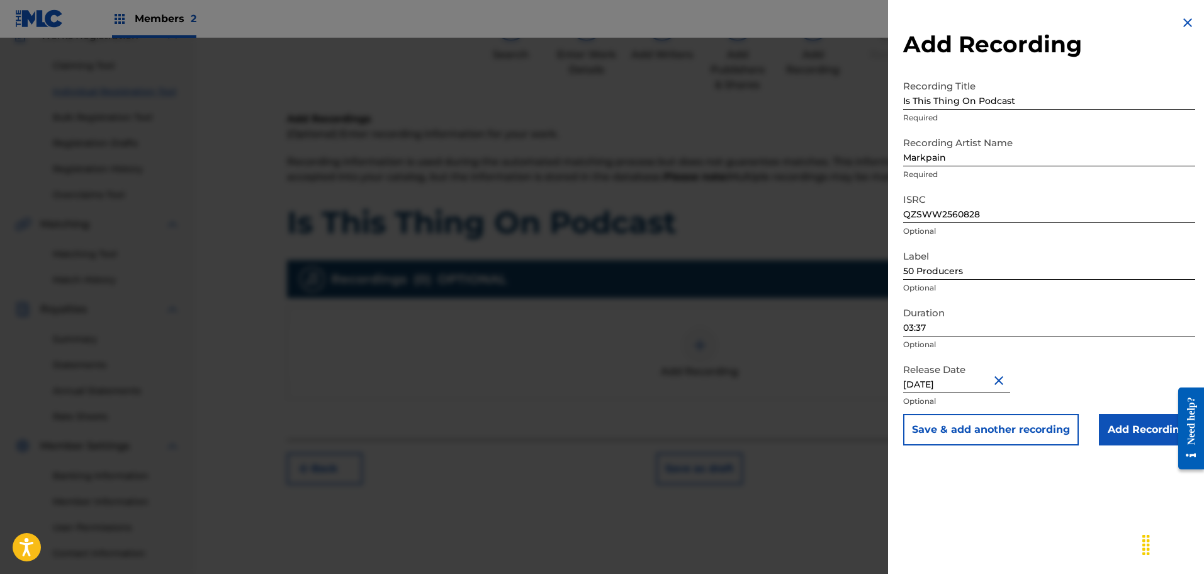
scroll to position [207, 0]
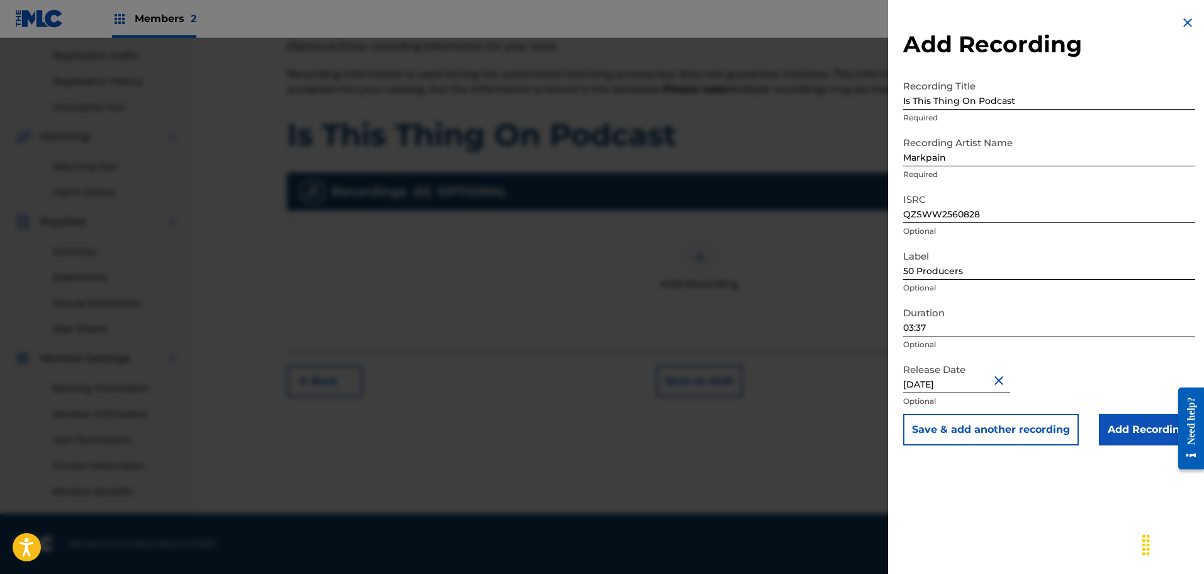
click at [1128, 431] on input "Add Recording" at bounding box center [1147, 429] width 96 height 31
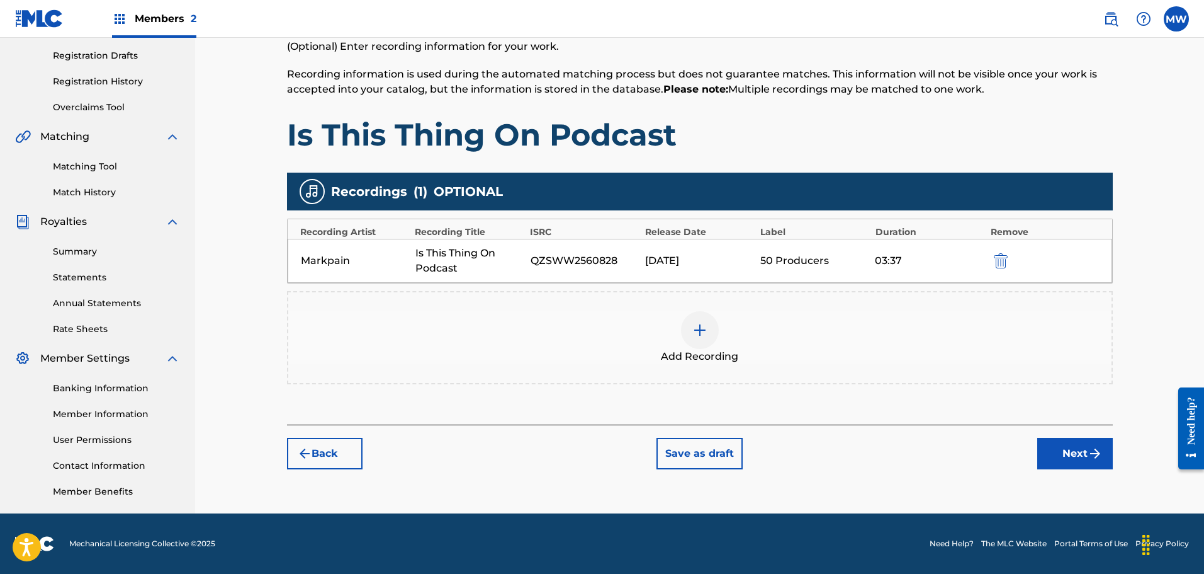
click at [1074, 452] on button "Next" at bounding box center [1076, 453] width 76 height 31
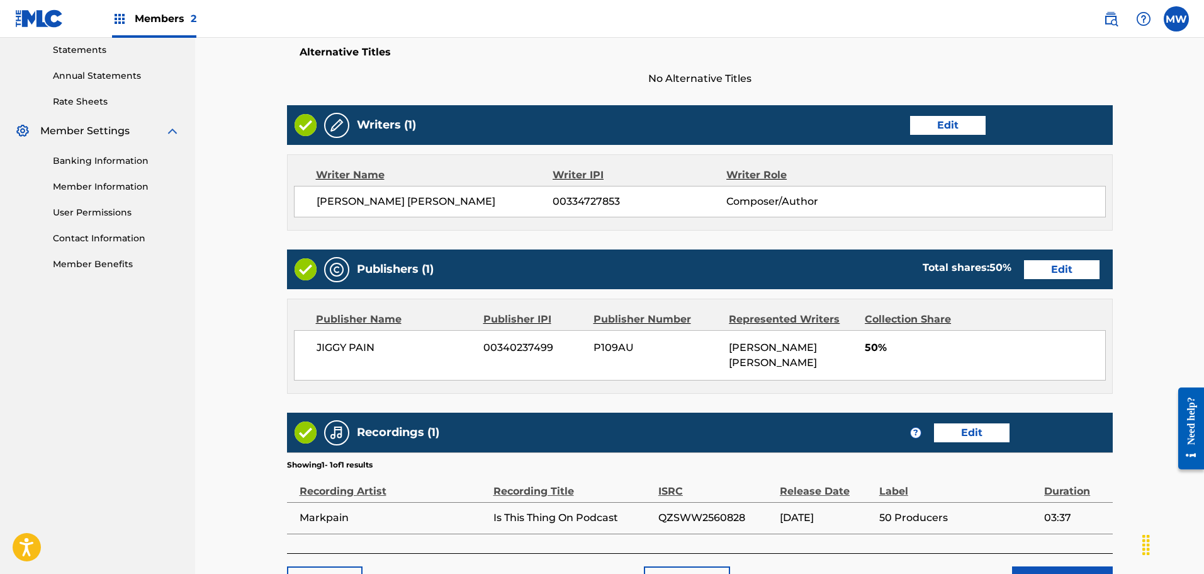
scroll to position [531, 0]
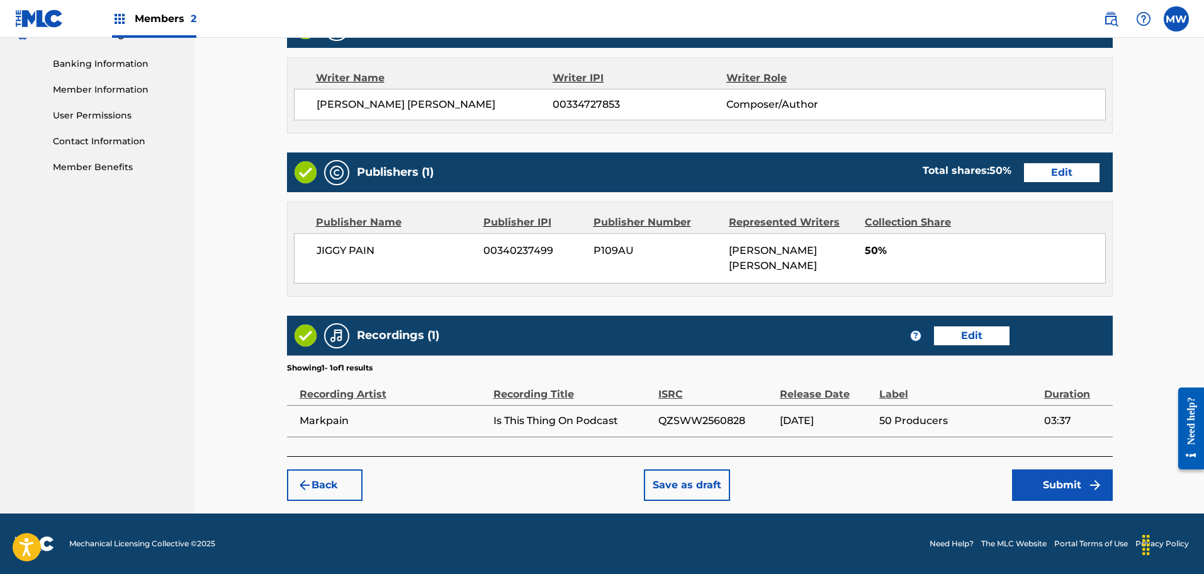
click at [1072, 483] on button "Submit" at bounding box center [1062, 484] width 101 height 31
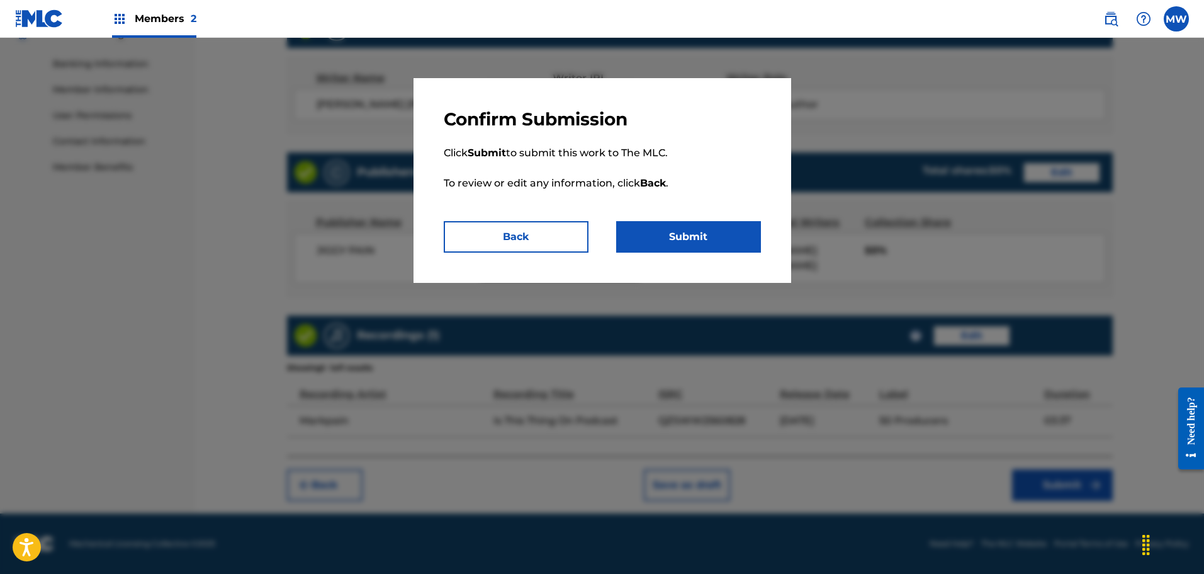
click at [682, 232] on button "Submit" at bounding box center [688, 236] width 145 height 31
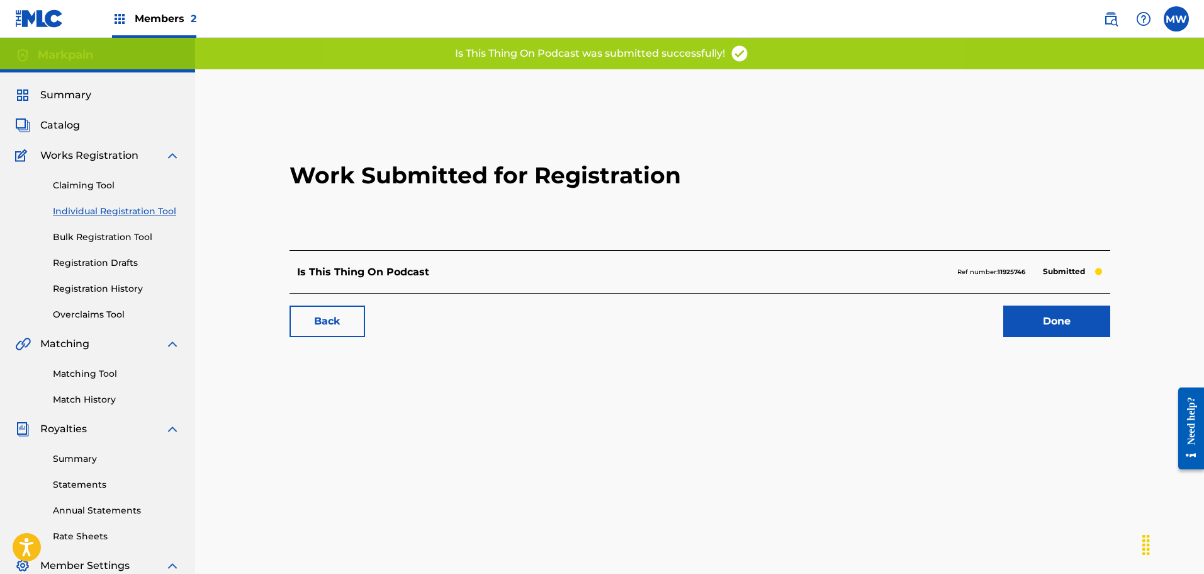
click at [1052, 317] on link "Done" at bounding box center [1057, 320] width 107 height 31
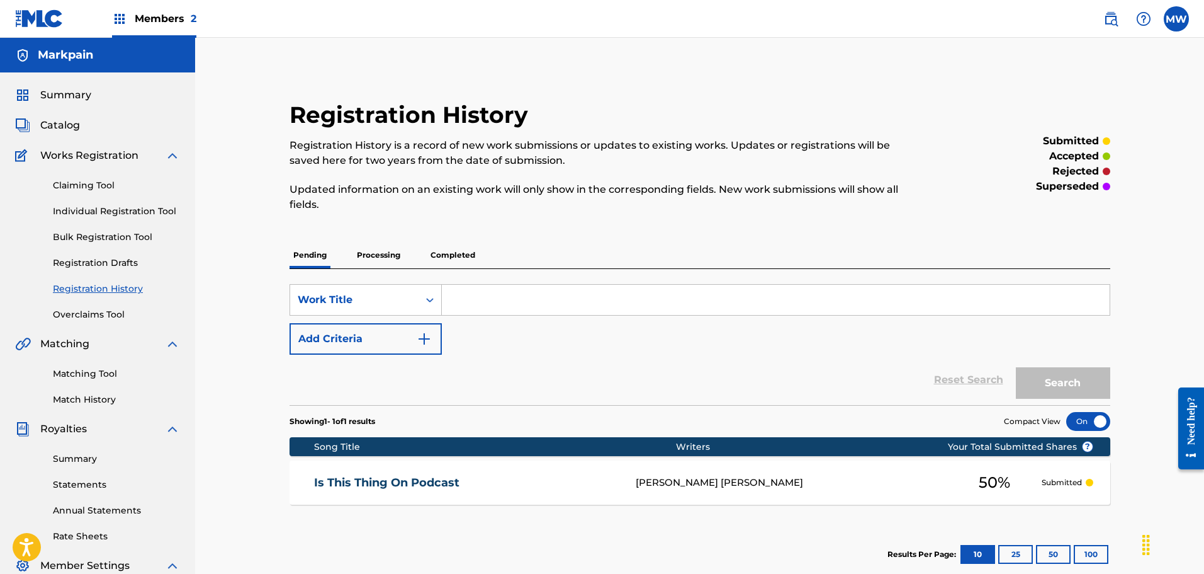
click at [391, 250] on p "Processing" at bounding box center [378, 255] width 51 height 26
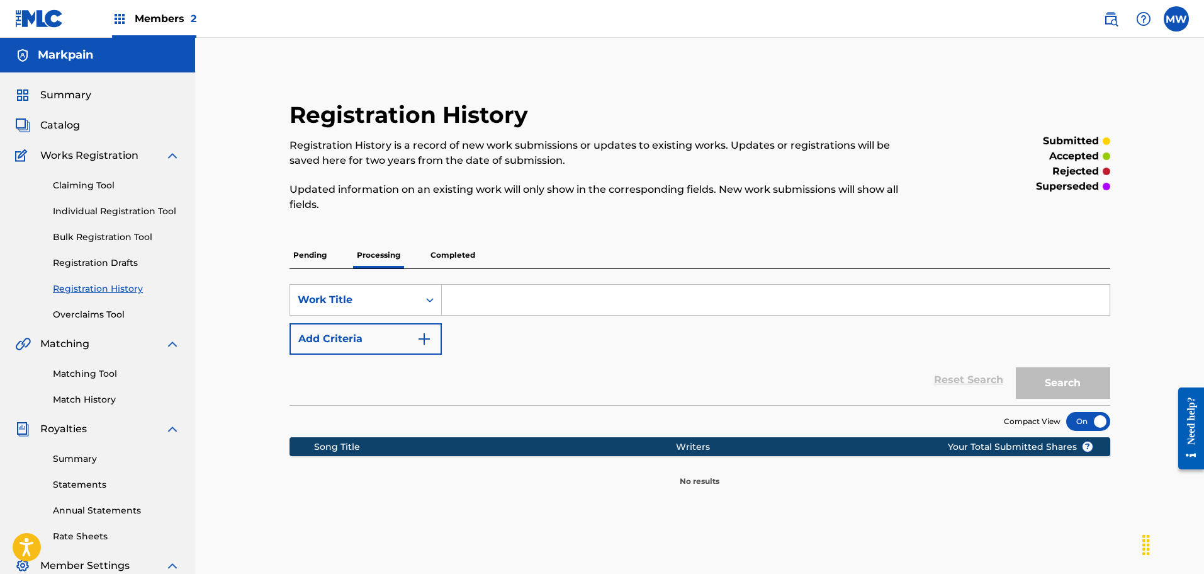
scroll to position [126, 0]
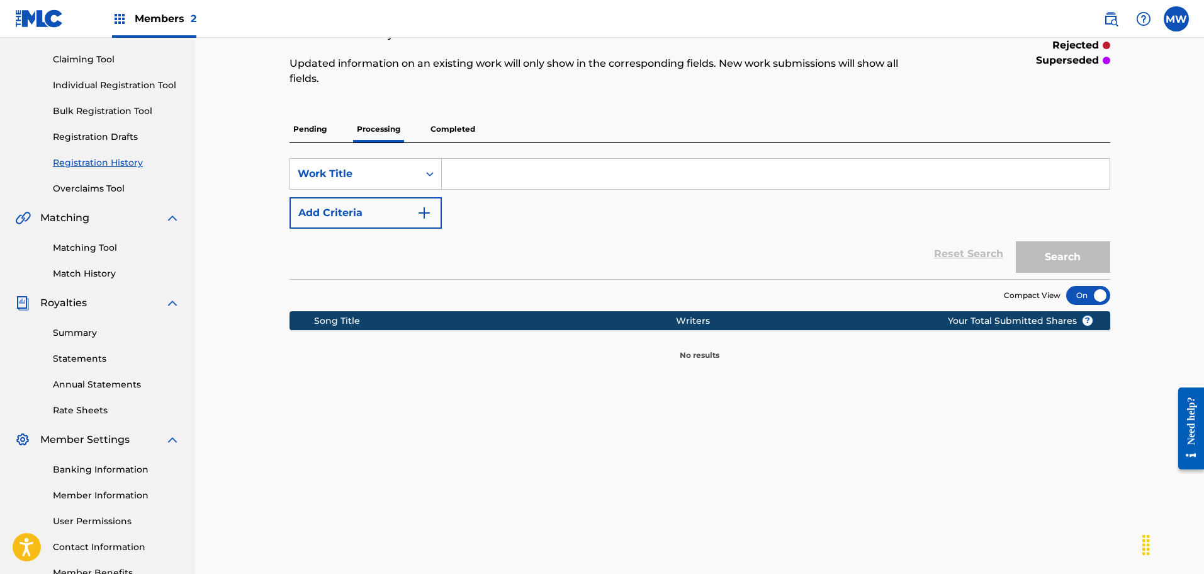
click at [460, 130] on p "Completed" at bounding box center [453, 129] width 52 height 26
